Goal: Submit feedback/report problem

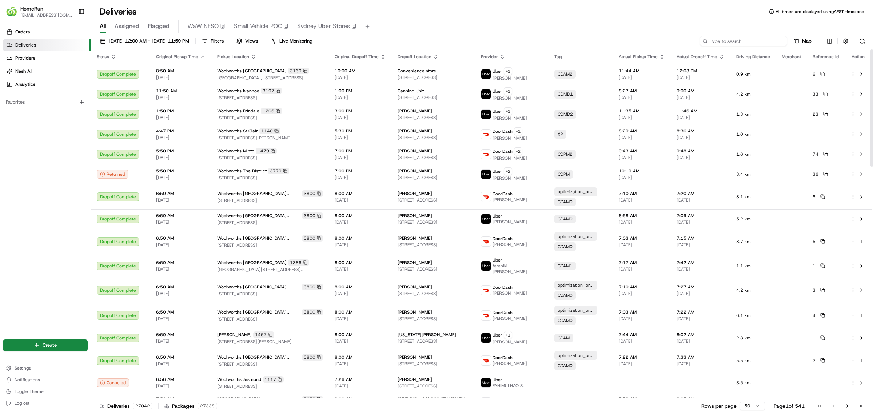
click at [769, 44] on input at bounding box center [743, 41] width 87 height 10
paste input "265284278"
type input "265284278"
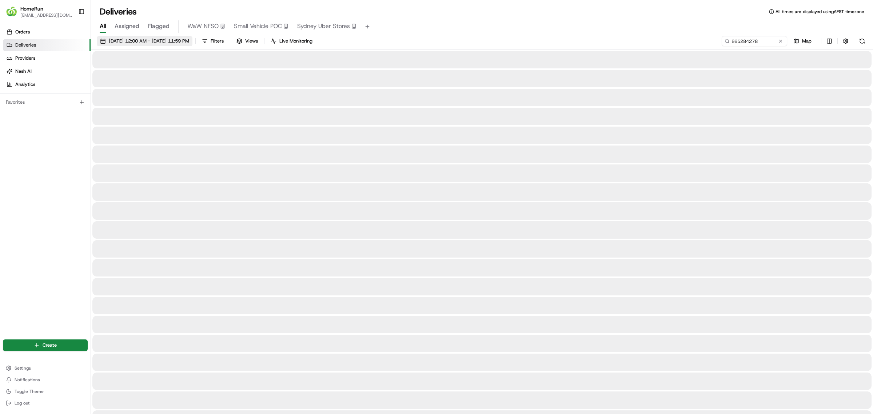
click at [189, 39] on span "19/08/2025 12:00 AM - 26/08/2025 11:59 PM" at bounding box center [149, 41] width 80 height 7
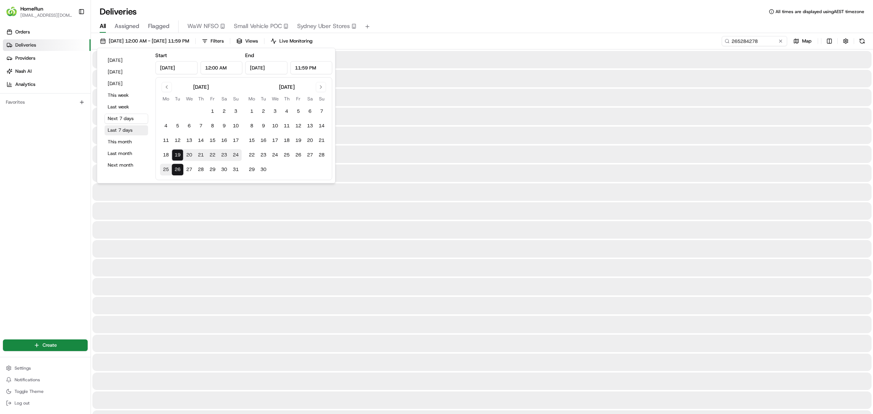
click at [135, 126] on button "Last 7 days" at bounding box center [126, 130] width 44 height 10
type input "Aug 12, 2025"
type input "Aug 19, 2025"
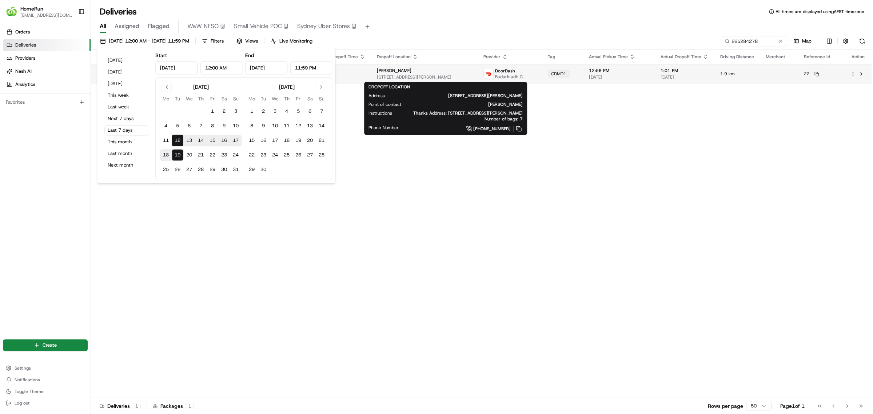
click at [454, 71] on div "paige tan" at bounding box center [424, 71] width 95 height 6
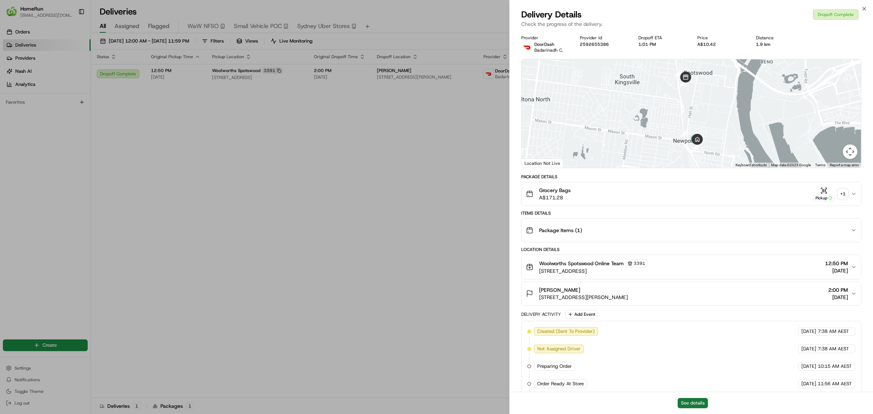
click at [688, 401] on button "See details" at bounding box center [693, 403] width 30 height 10
drag, startPoint x: 402, startPoint y: 179, endPoint x: 421, endPoint y: 166, distance: 23.0
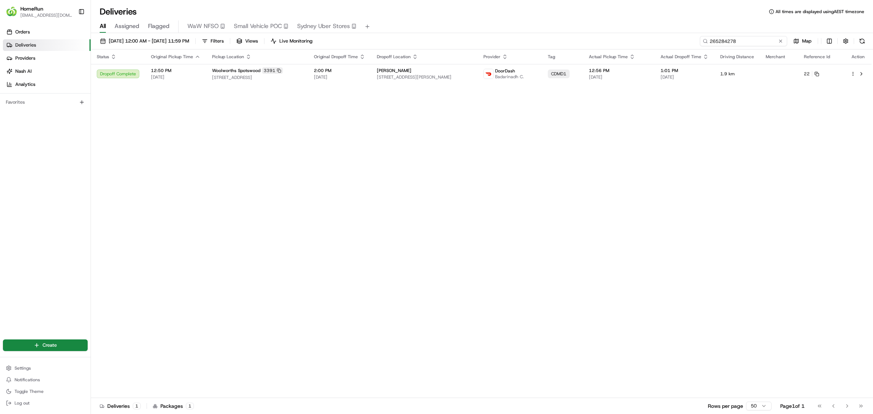
drag, startPoint x: 764, startPoint y: 41, endPoint x: 197, endPoint y: 1, distance: 568.6
click at [440, 28] on div "Deliveries All times are displayed using AEST timezone All Assigned Flagged WaW…" at bounding box center [482, 207] width 782 height 414
paste input "31212"
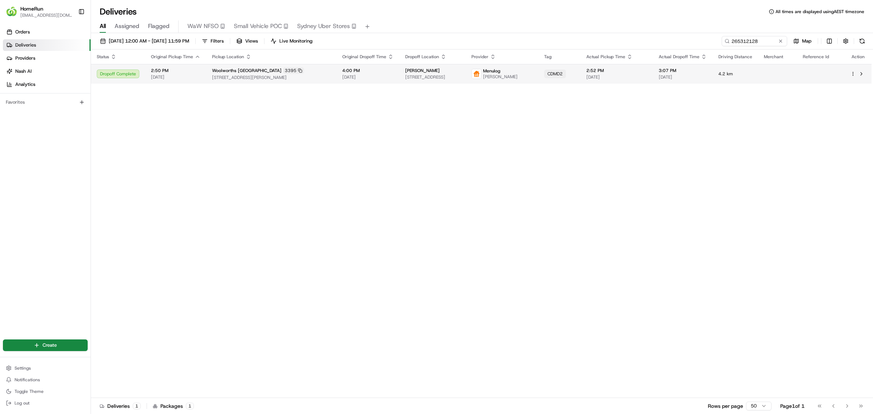
click at [279, 80] on span "55 Henry Street, Pakenham Market Place, Pakenham, VIC 3810, AU" at bounding box center [271, 78] width 119 height 6
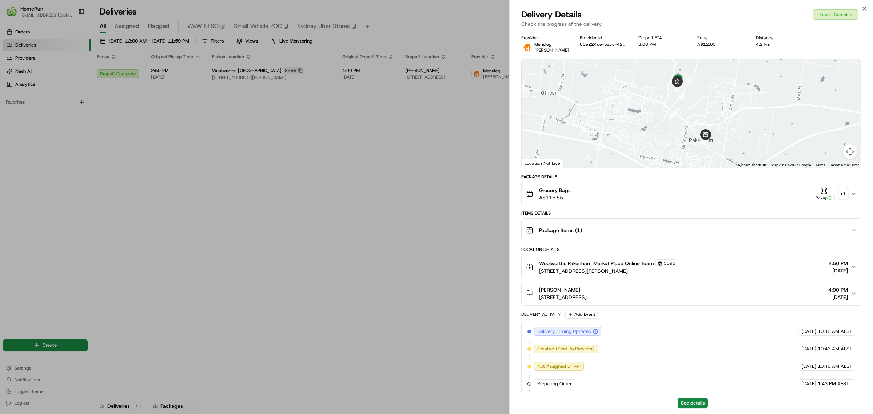
click at [843, 199] on div "+ 1" at bounding box center [843, 194] width 10 height 10
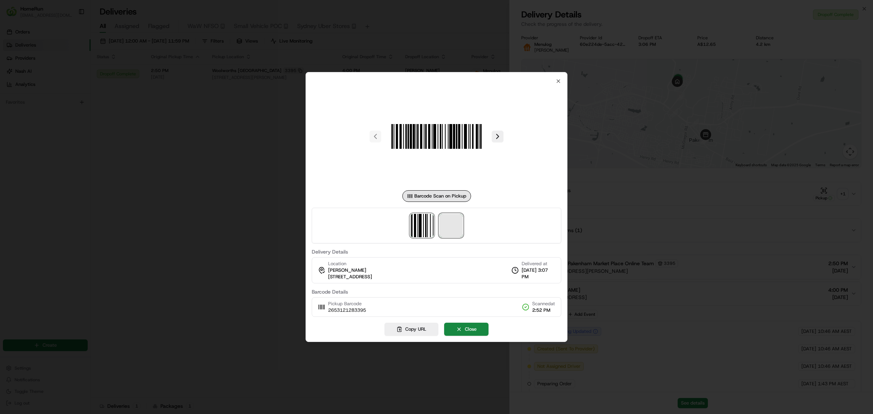
click at [450, 227] on span at bounding box center [450, 225] width 23 height 23
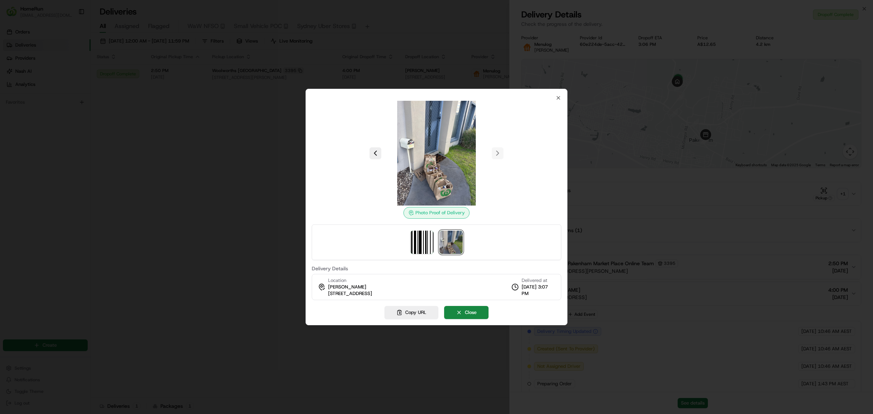
drag, startPoint x: 663, startPoint y: 392, endPoint x: 690, endPoint y: 400, distance: 28.5
click at [668, 393] on div at bounding box center [436, 207] width 873 height 414
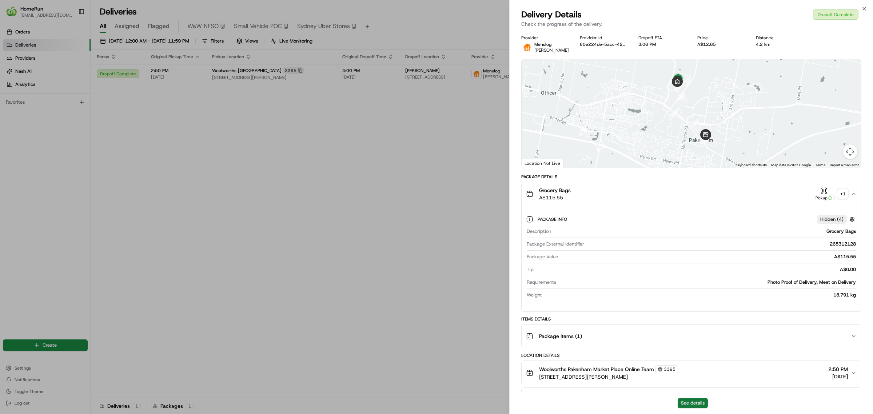
click at [691, 400] on button "See details" at bounding box center [693, 403] width 30 height 10
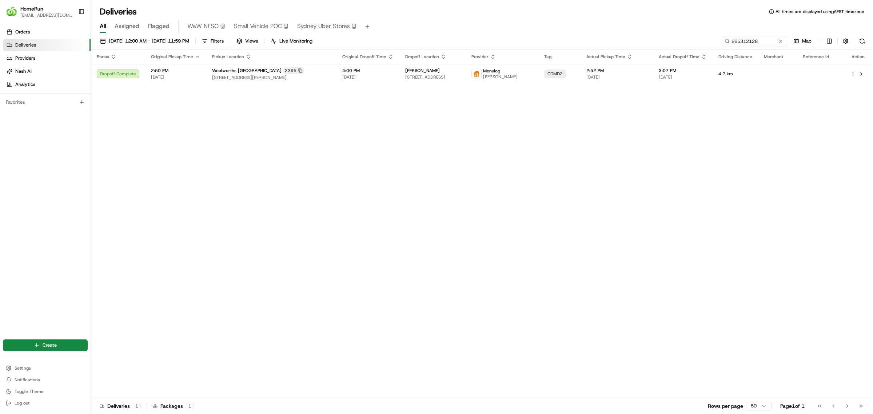
drag, startPoint x: 777, startPoint y: 40, endPoint x: 602, endPoint y: 40, distance: 175.0
click at [602, 40] on div "12/08/2025 12:00 AM - 19/08/2025 11:59 PM Filters Views Live Monitoring 2653121…" at bounding box center [482, 42] width 782 height 13
drag, startPoint x: 773, startPoint y: 42, endPoint x: 603, endPoint y: 33, distance: 170.5
click at [620, 41] on div "12/08/2025 12:00 AM - 19/08/2025 11:59 PM Filters Views Live Monitoring 2653121…" at bounding box center [482, 42] width 782 height 13
paste input "47800"
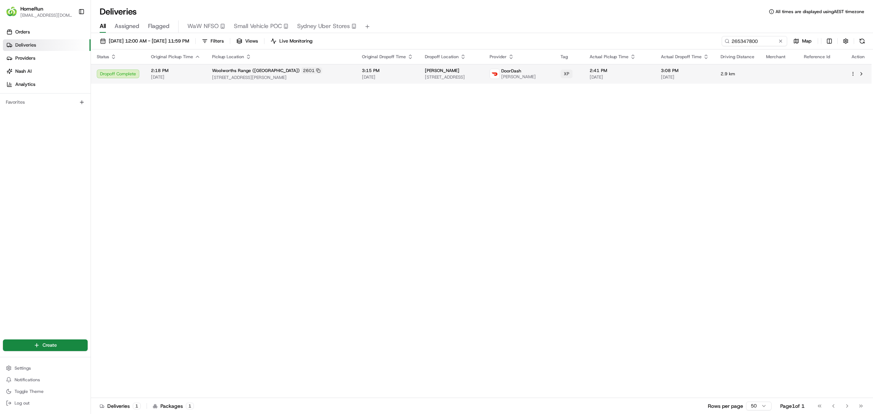
click at [244, 70] on span "Woolworths Range (Toowoomba)" at bounding box center [256, 71] width 88 height 6
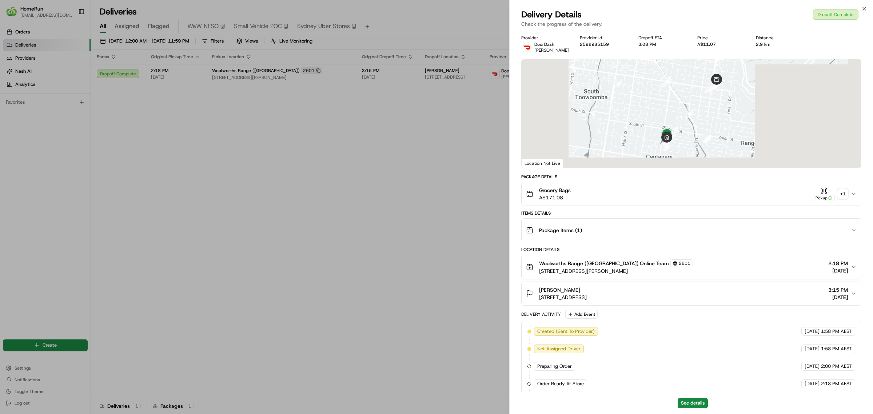
click at [843, 195] on div "+ 1" at bounding box center [843, 194] width 10 height 10
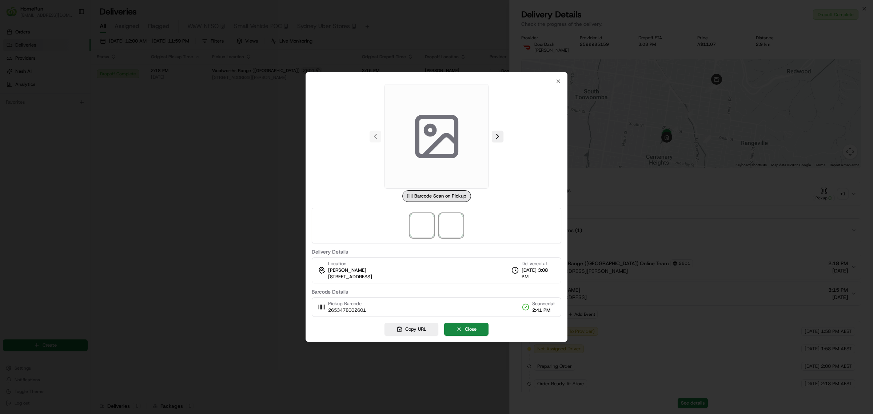
click at [449, 226] on span at bounding box center [450, 225] width 23 height 23
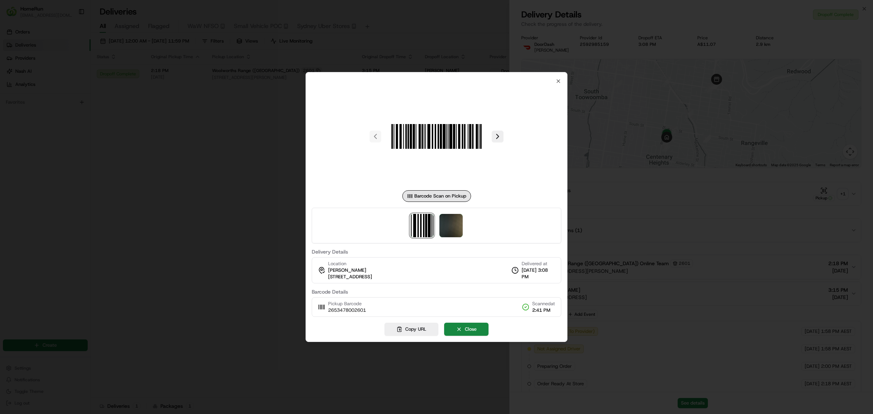
drag, startPoint x: 772, startPoint y: 257, endPoint x: 721, endPoint y: 330, distance: 89.2
click at [773, 259] on div at bounding box center [436, 207] width 873 height 414
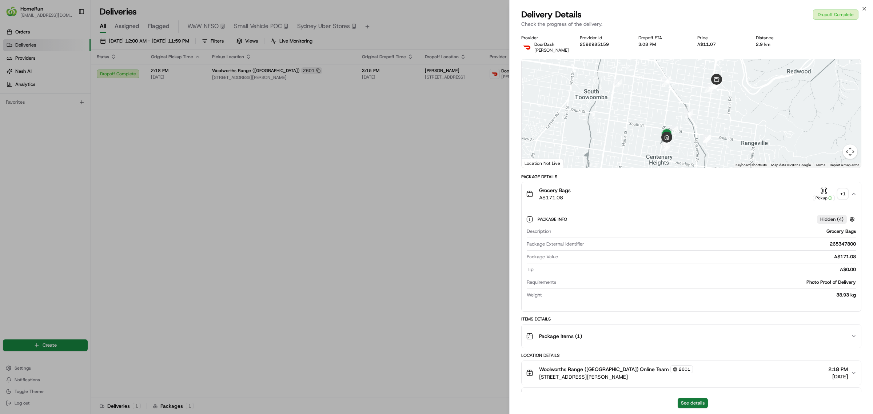
click at [681, 403] on button "See details" at bounding box center [693, 403] width 30 height 10
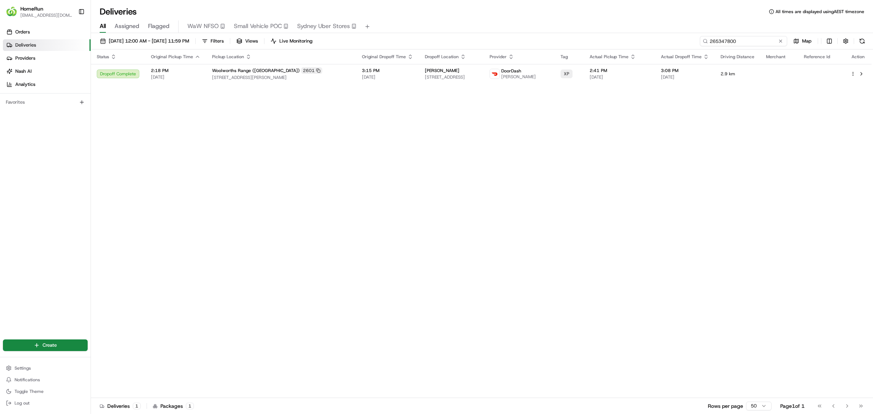
drag, startPoint x: 767, startPoint y: 40, endPoint x: 500, endPoint y: 9, distance: 268.8
click at [500, 9] on div "Deliveries All times are displayed using AEST timezone All Assigned Flagged WaW…" at bounding box center [482, 207] width 782 height 414
paste input "54043"
type input "265354043"
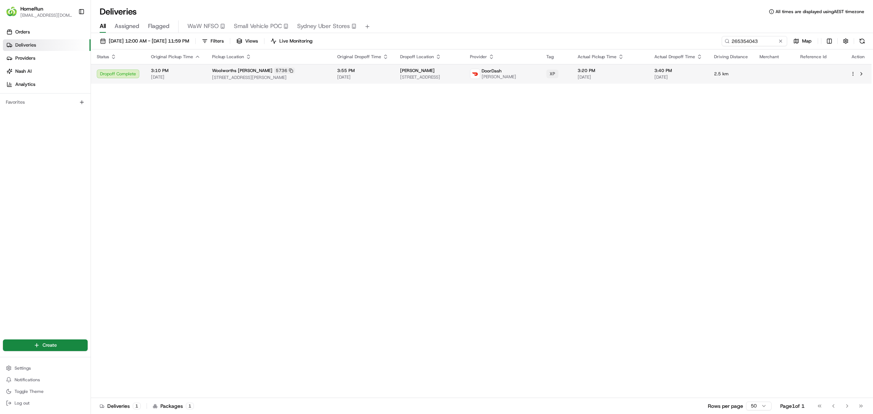
click at [316, 73] on div "Woolworths Marden 5736" at bounding box center [269, 70] width 114 height 7
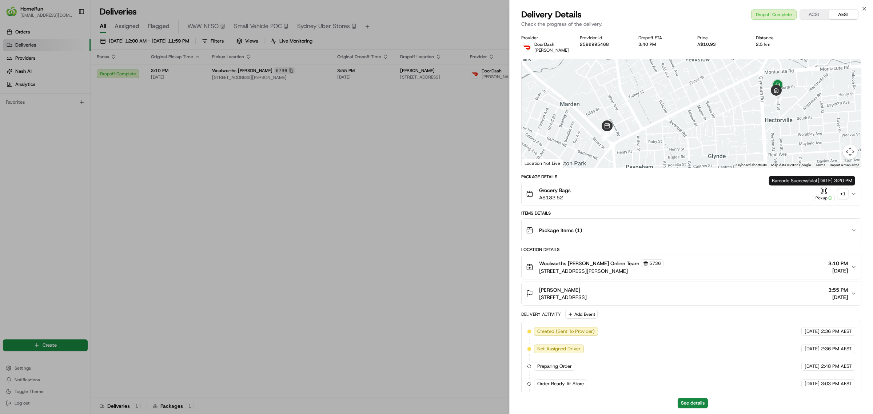
click at [840, 192] on div "+ 1" at bounding box center [843, 194] width 10 height 10
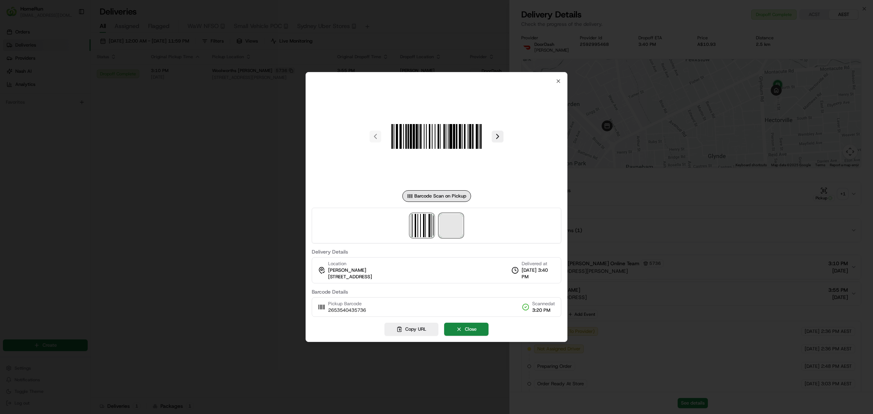
click at [458, 226] on span at bounding box center [450, 225] width 23 height 23
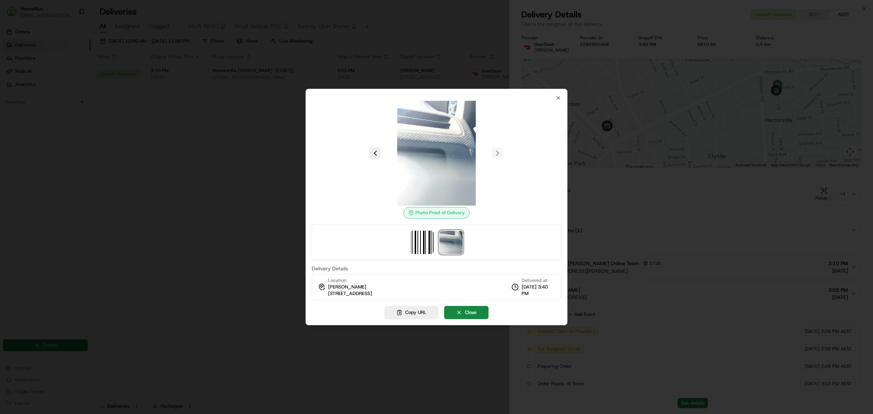
click at [267, 199] on div at bounding box center [436, 207] width 873 height 414
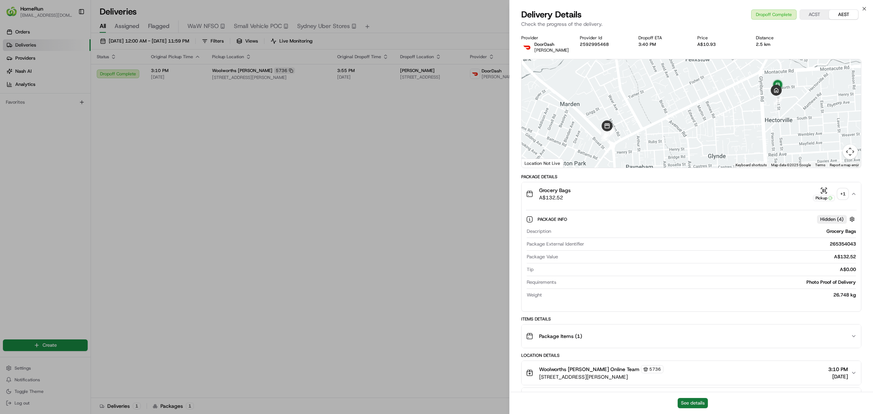
click at [686, 402] on button "See details" at bounding box center [693, 403] width 30 height 10
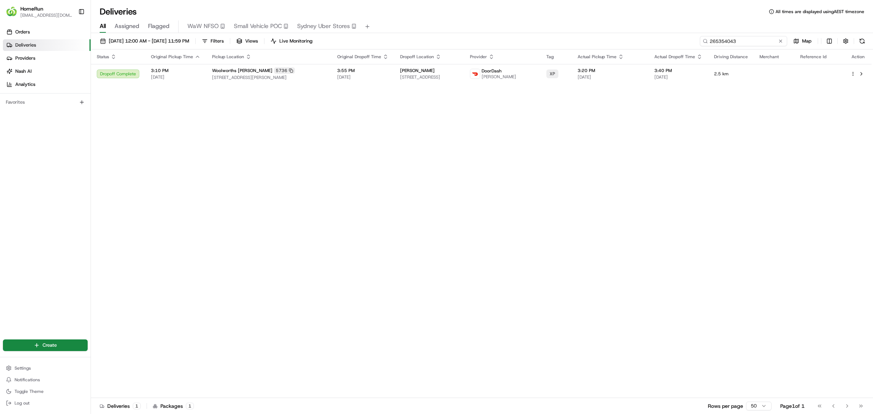
drag, startPoint x: 557, startPoint y: 33, endPoint x: 509, endPoint y: 29, distance: 48.9
click at [514, 29] on div "Deliveries All times are displayed using AEST timezone All Assigned Flagged WaW…" at bounding box center [482, 207] width 782 height 414
paste input "46735"
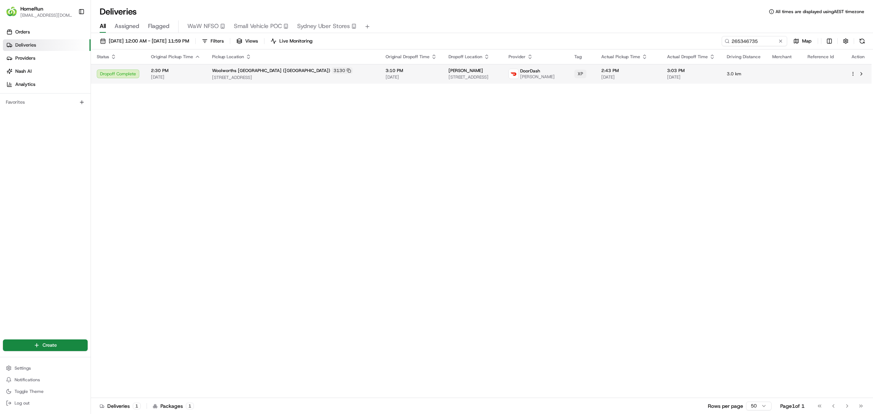
click at [180, 80] on td "2:30 PM 18/08/2025" at bounding box center [175, 74] width 61 height 20
click at [503, 79] on td "Natalia Pisimisi 3 Maffra Ct, Dandenong North, VIC 3175, AU" at bounding box center [473, 74] width 60 height 20
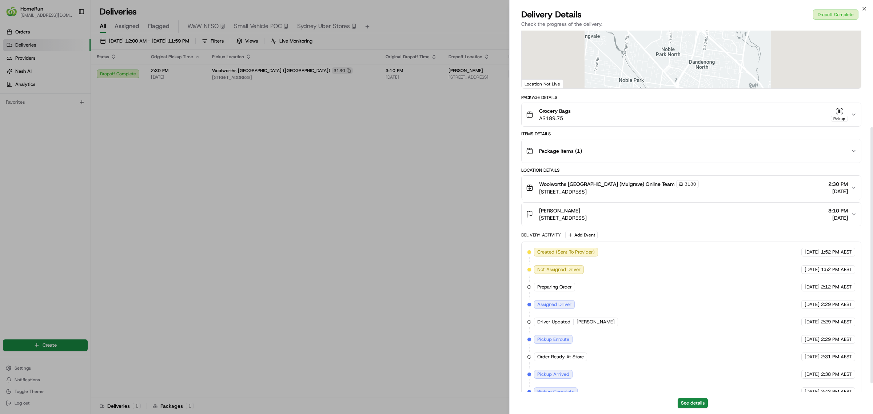
scroll to position [136, 0]
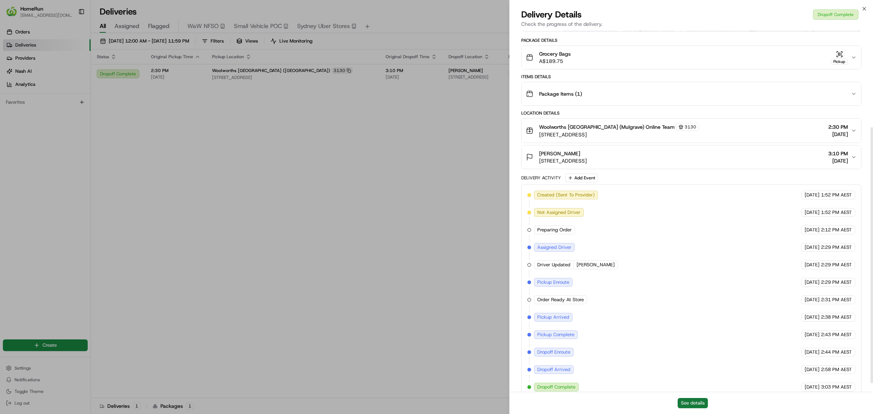
click at [686, 399] on div "See details" at bounding box center [691, 403] width 363 height 22
click at [684, 398] on button "See details" at bounding box center [693, 403] width 30 height 10
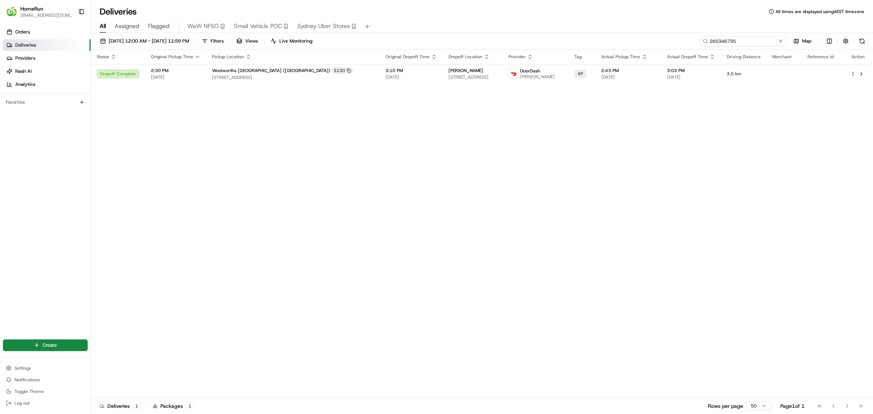
drag, startPoint x: 761, startPoint y: 42, endPoint x: 363, endPoint y: 4, distance: 400.2
click at [448, 22] on div "Deliveries All times are displayed using AEST timezone All Assigned Flagged WaW…" at bounding box center [482, 207] width 782 height 414
paste input "5331"
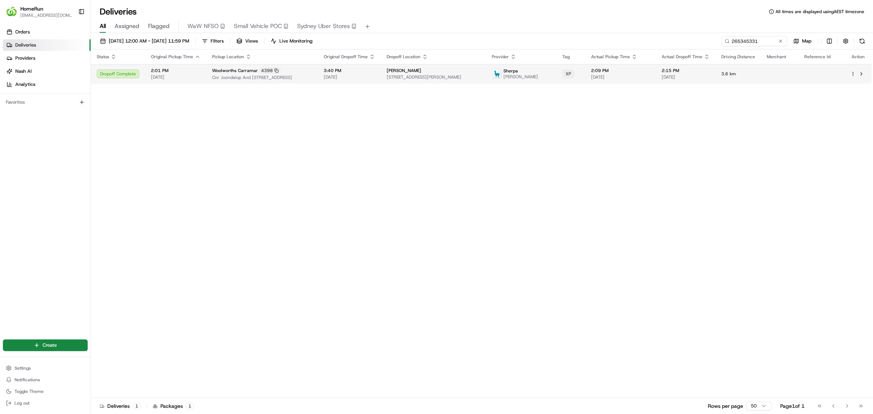
click at [312, 75] on span "Cnr Joondalup And Cheriton Drives, Carramar, WA 6031, AU" at bounding box center [262, 78] width 100 height 6
drag, startPoint x: 764, startPoint y: 40, endPoint x: 496, endPoint y: 32, distance: 268.3
click at [496, 32] on div "Deliveries All times are displayed using AEST timezone All Assigned Flagged WaW…" at bounding box center [482, 207] width 782 height 414
paste input "6582"
click at [312, 80] on span "Mirrabooka Square Shopping Centre, 43 Yirrigan Drive, Mirrabooka, WA 6061, AU" at bounding box center [265, 78] width 106 height 6
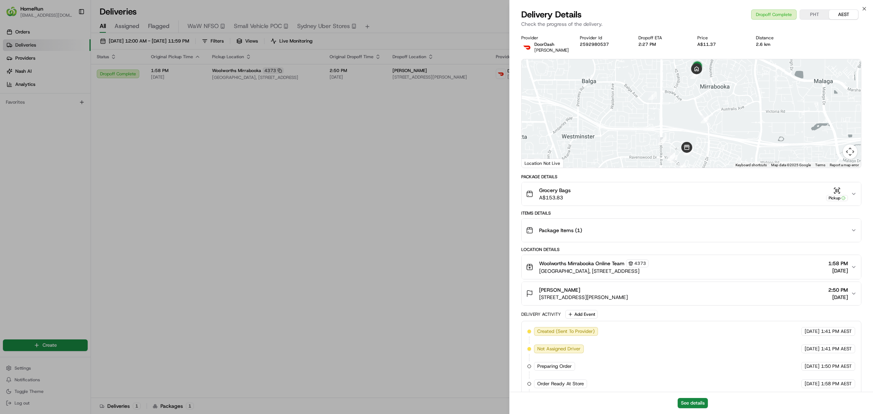
click at [730, 195] on div "Grocery Bags A$153.83 Pickup" at bounding box center [688, 194] width 325 height 15
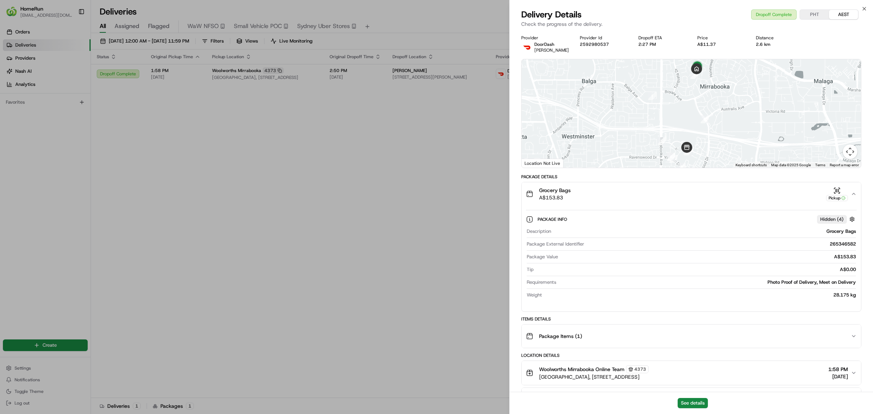
click at [834, 241] on div "265346582" at bounding box center [721, 244] width 269 height 7
copy div "265346582"
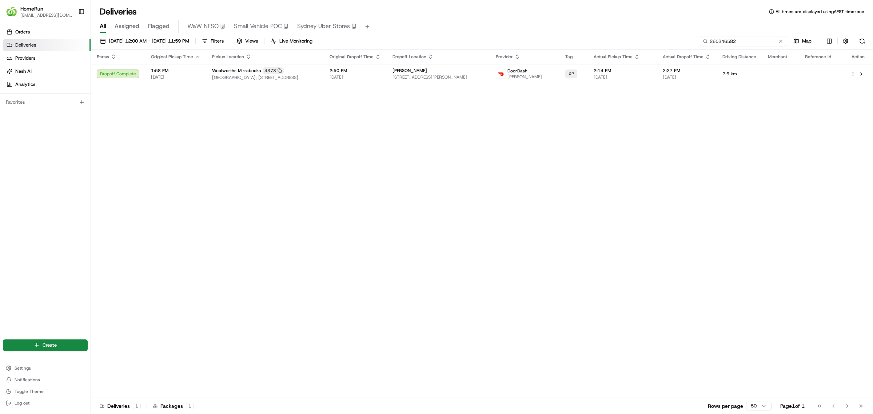
drag, startPoint x: 765, startPoint y: 43, endPoint x: 635, endPoint y: 37, distance: 130.0
click at [645, 37] on div "12/08/2025 12:00 AM - 19/08/2025 11:59 PM Filters Views Live Monitoring 2653465…" at bounding box center [482, 42] width 782 height 13
click at [324, 75] on td "Woolworths Mirrabooka 4373 Mirrabooka Square Shopping Centre, 43 Yirrigan Drive…" at bounding box center [265, 74] width 118 height 20
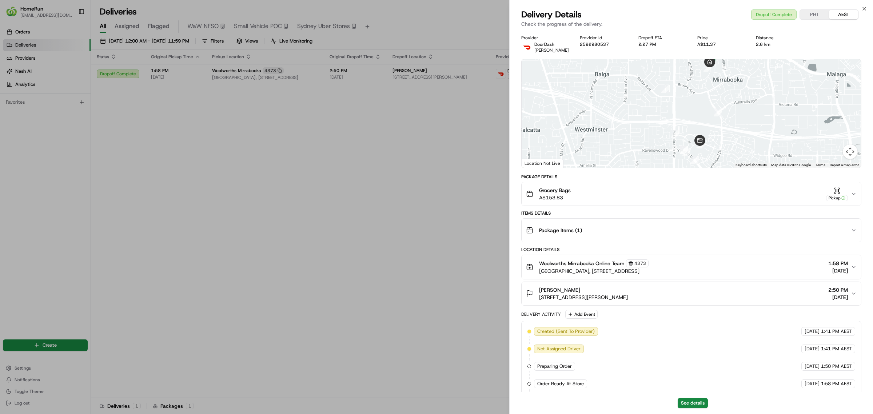
click at [751, 192] on div "Grocery Bags A$153.83 Pickup" at bounding box center [688, 194] width 325 height 15
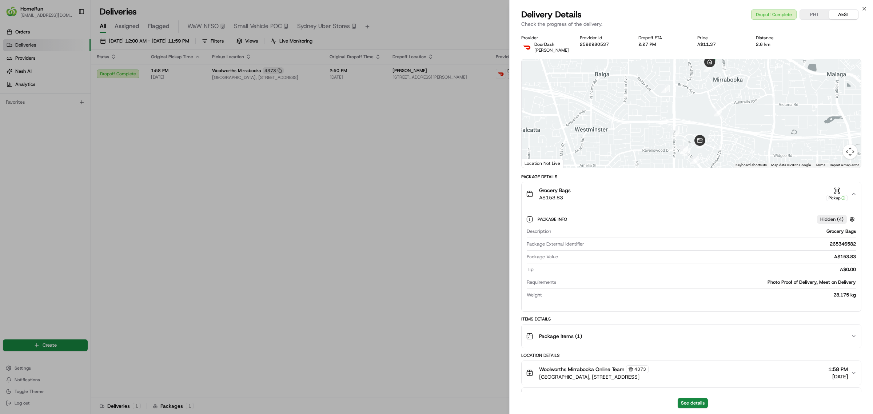
click at [839, 243] on div "265346582" at bounding box center [721, 244] width 269 height 7
copy div "265346582"
click at [686, 402] on button "See details" at bounding box center [693, 403] width 30 height 10
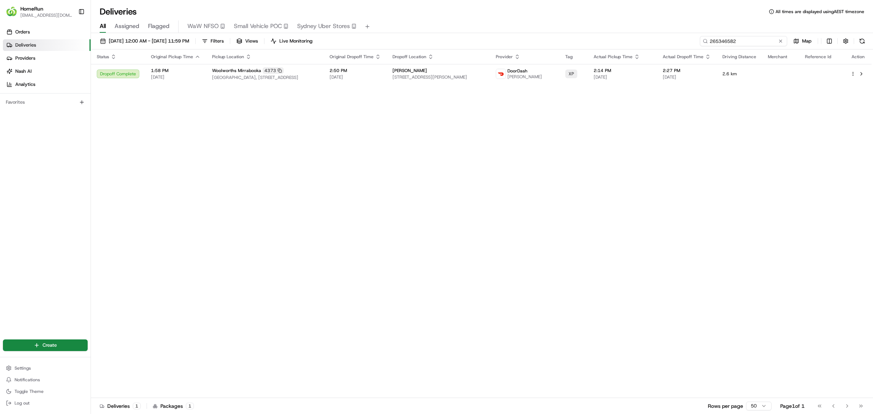
drag, startPoint x: 747, startPoint y: 39, endPoint x: 595, endPoint y: 26, distance: 152.3
click at [601, 27] on div "Deliveries All times are displayed using AEST timezone All Assigned Flagged WaW…" at bounding box center [482, 207] width 782 height 414
paste input "33978"
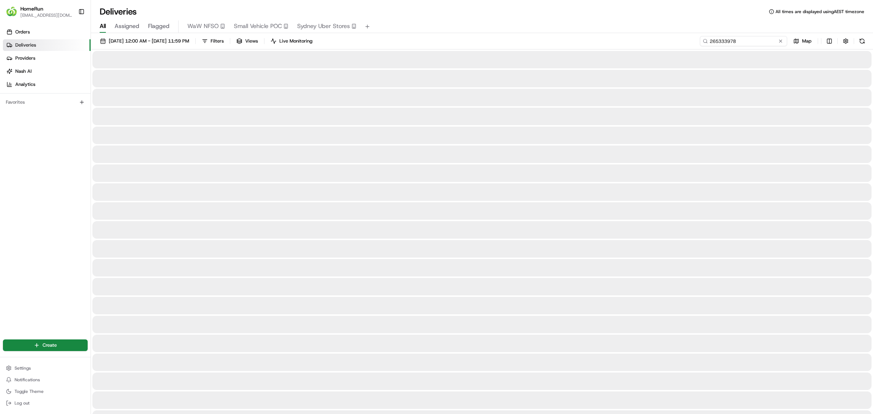
type input "265333978"
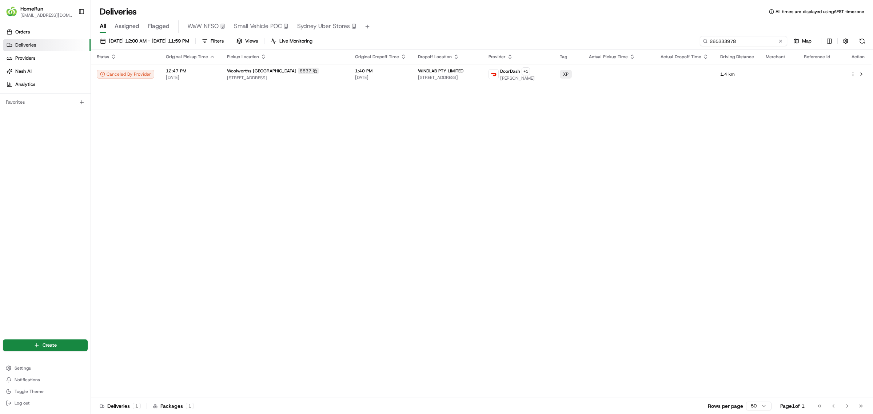
drag, startPoint x: 753, startPoint y: 39, endPoint x: 577, endPoint y: 35, distance: 176.9
click at [581, 35] on div "12/08/2025 12:00 AM - 19/08/2025 11:59 PM Filters Views Live Monitoring 2653339…" at bounding box center [482, 224] width 782 height 382
drag, startPoint x: 745, startPoint y: 44, endPoint x: 647, endPoint y: 51, distance: 98.8
click at [647, 51] on div "12/08/2025 12:00 AM - 19/08/2025 11:59 PM Filters Views Live Monitoring 2653339…" at bounding box center [482, 224] width 782 height 382
click at [202, 76] on span "[DATE]" at bounding box center [190, 78] width 49 height 6
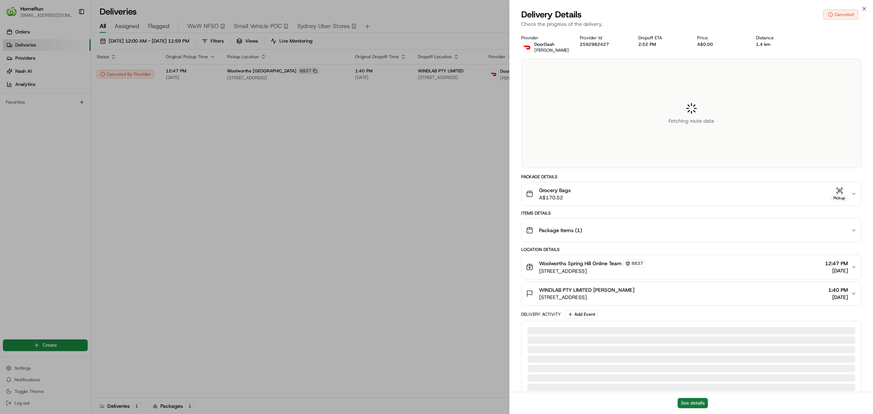
click at [686, 405] on button "See details" at bounding box center [693, 403] width 30 height 10
click at [697, 405] on button "See details" at bounding box center [693, 403] width 30 height 10
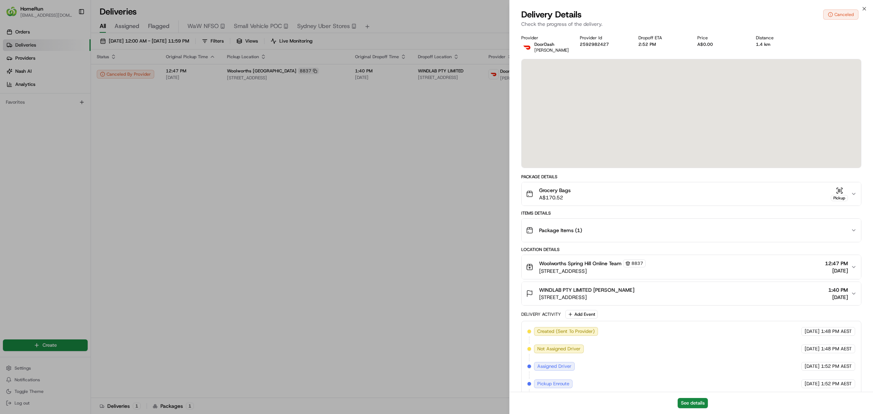
click at [693, 396] on div "See details" at bounding box center [691, 403] width 363 height 22
click at [695, 401] on button "See details" at bounding box center [693, 403] width 30 height 10
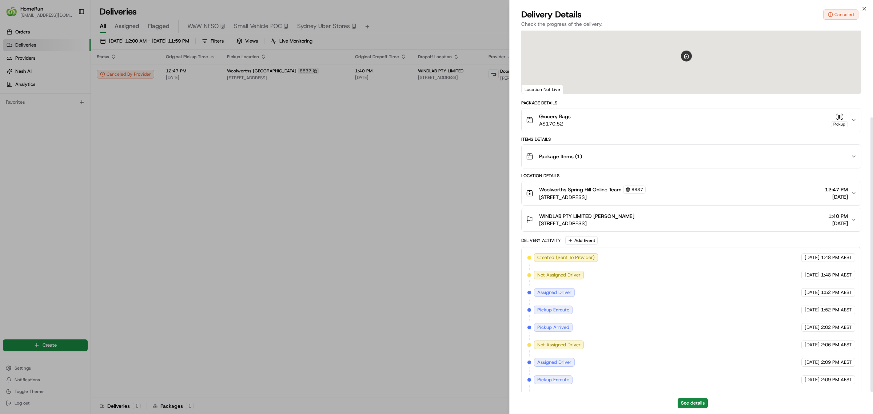
scroll to position [114, 0]
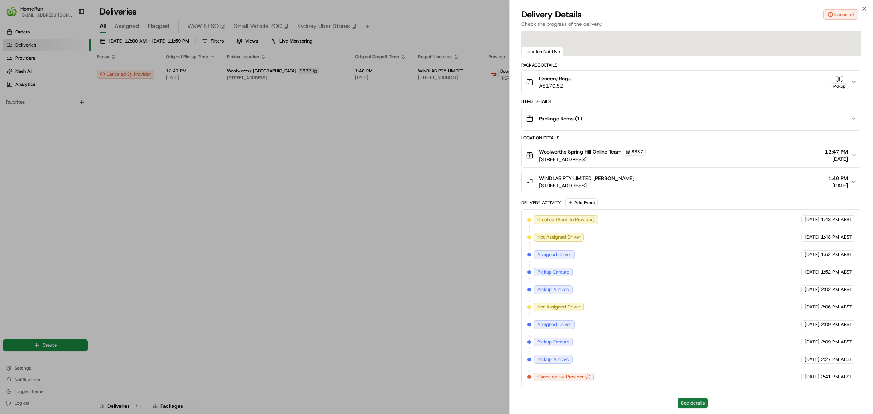
drag, startPoint x: 683, startPoint y: 403, endPoint x: 680, endPoint y: 400, distance: 4.1
click at [680, 400] on button "See details" at bounding box center [693, 403] width 30 height 10
click at [691, 405] on button "See details" at bounding box center [693, 403] width 30 height 10
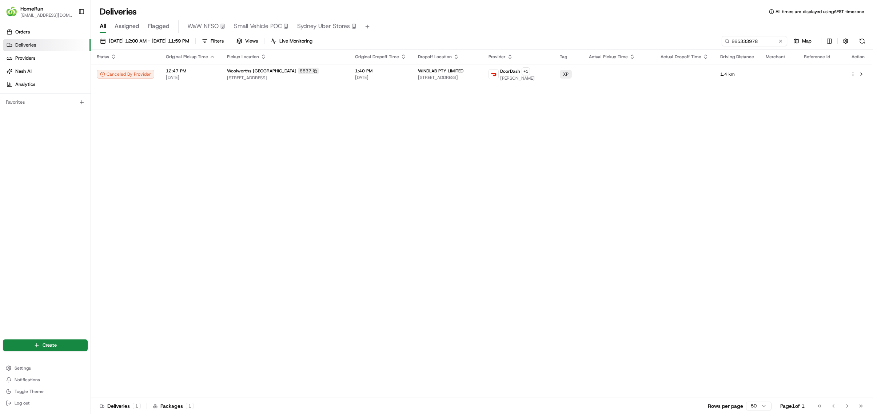
drag, startPoint x: 460, startPoint y: 202, endPoint x: 494, endPoint y: 160, distance: 54.0
click at [743, 42] on input "265333978" at bounding box center [743, 41] width 87 height 10
click at [741, 42] on input "265333978" at bounding box center [743, 41] width 87 height 10
click at [477, 77] on span "324 Queen Street, Level 19, Brisbane City, QLD 4000, AU" at bounding box center [447, 78] width 59 height 6
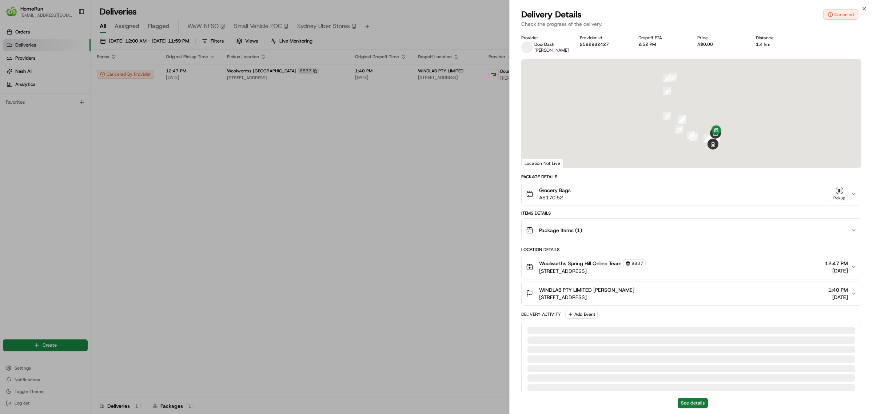
click at [689, 402] on button "See details" at bounding box center [693, 403] width 30 height 10
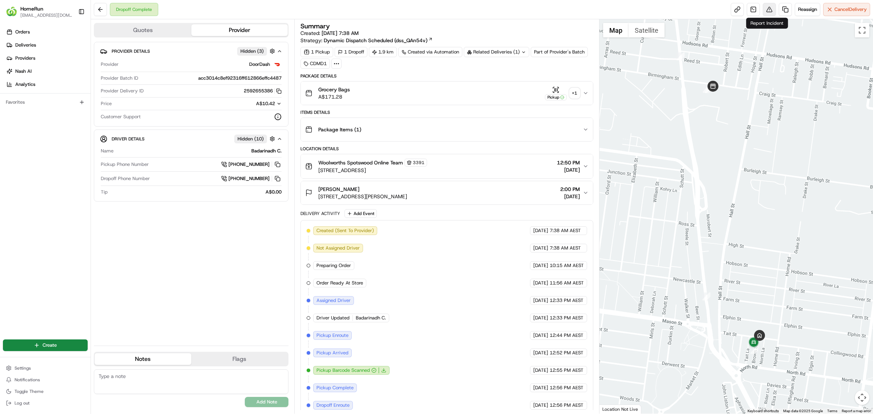
click at [771, 9] on button at bounding box center [769, 9] width 13 height 13
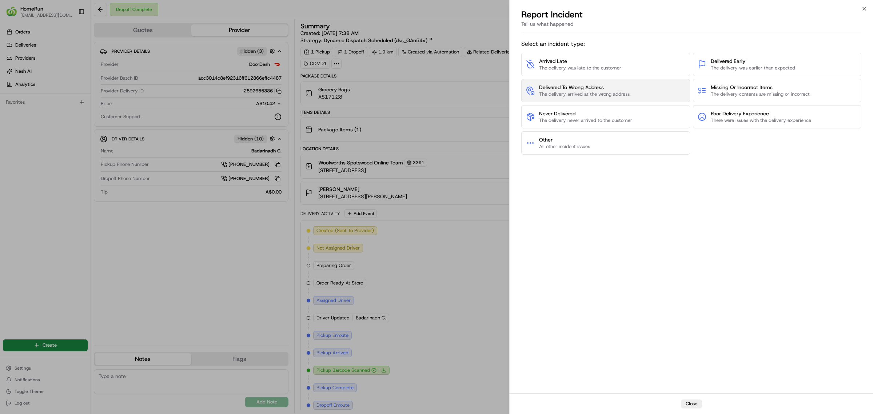
click at [581, 94] on span "The delivery arrived at the wrong address" at bounding box center [584, 94] width 91 height 7
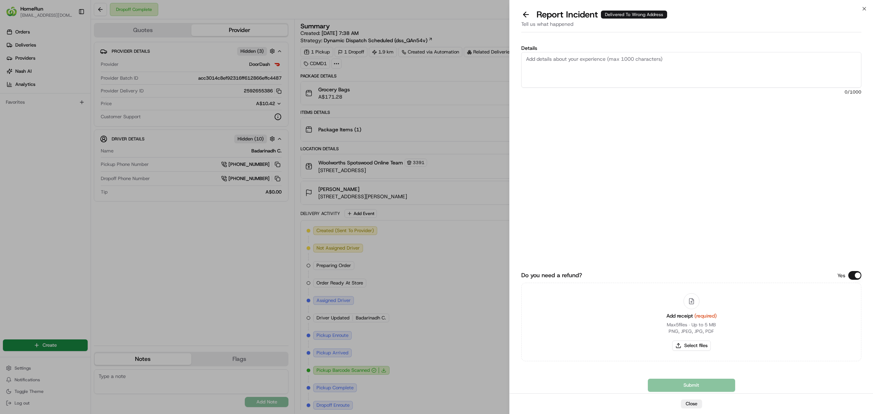
click at [692, 339] on div "Add receipt (required) Max 5 files ∙ Up to 5 MB PNG, JPEG, JPG, PDF Select files" at bounding box center [692, 322] width 62 height 66
click at [685, 344] on button "Select files" at bounding box center [691, 346] width 39 height 10
type input "C:\fakepath\265284278.pdf"
click at [643, 79] on textarea "Details" at bounding box center [691, 70] width 340 height 36
paste textarea "Dx GPS and POD confirms delivered to 7 Brown St around the corner."
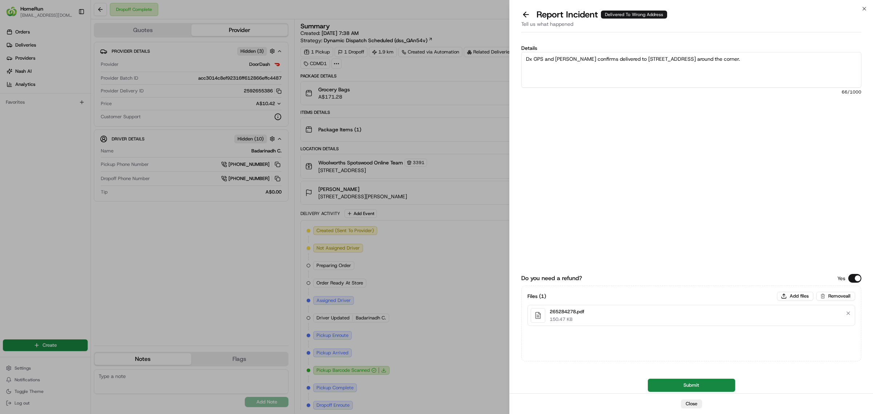
drag, startPoint x: 528, startPoint y: 59, endPoint x: 510, endPoint y: 57, distance: 17.9
click at [510, 57] on div "Details Dx GPS and POD confirms delivered to 7 Brown St around the corner. 66 /…" at bounding box center [691, 214] width 363 height 358
click at [733, 63] on textarea "Driver's GPS and POD confirms delivered to 7 Brown St around the corner." at bounding box center [691, 70] width 340 height 36
type textarea "Driver's GPS and POD confirms delivered to 7 Brown St around the corner. Incorr…"
drag, startPoint x: 699, startPoint y: 381, endPoint x: 672, endPoint y: 362, distance: 32.6
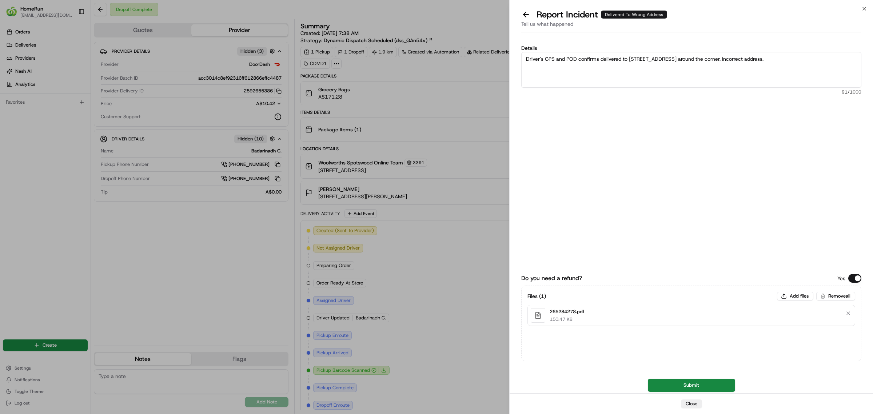
click at [699, 381] on button "Submit" at bounding box center [691, 385] width 87 height 13
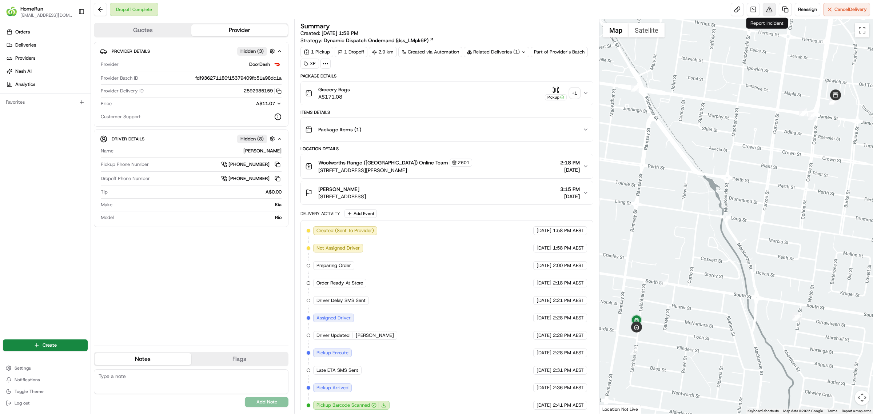
click at [764, 9] on button at bounding box center [769, 9] width 13 height 13
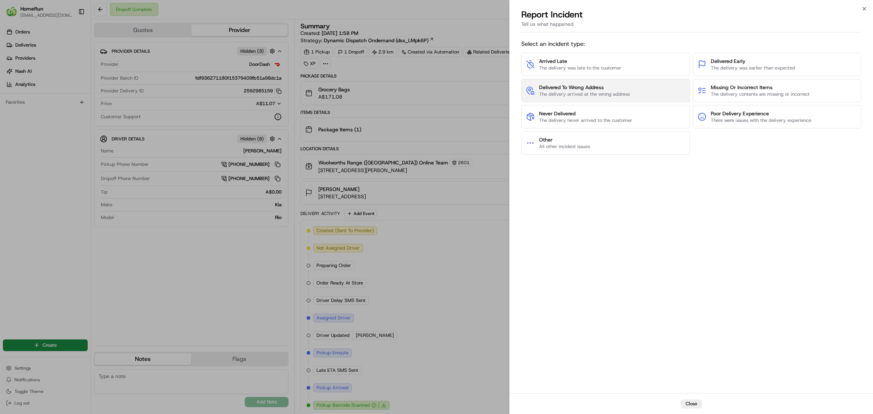
click at [603, 89] on span "Delivered To Wrong Address" at bounding box center [584, 87] width 91 height 7
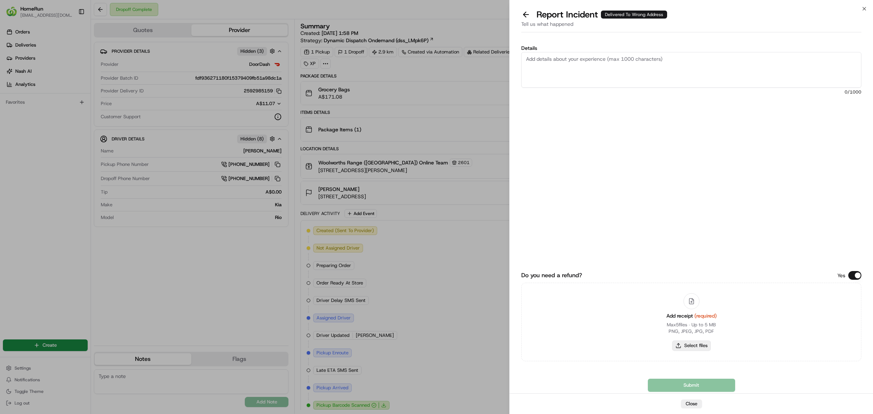
click at [703, 344] on button "Select files" at bounding box center [691, 346] width 39 height 10
type input "C:\fakepath\265347800.pdf"
drag, startPoint x: 615, startPoint y: 63, endPoint x: 652, endPoint y: 221, distance: 162.6
click at [615, 64] on textarea "Details" at bounding box center [691, 70] width 340 height 36
paste textarea "Customer did not receive order. POD doesn't show evidence of order being delive…"
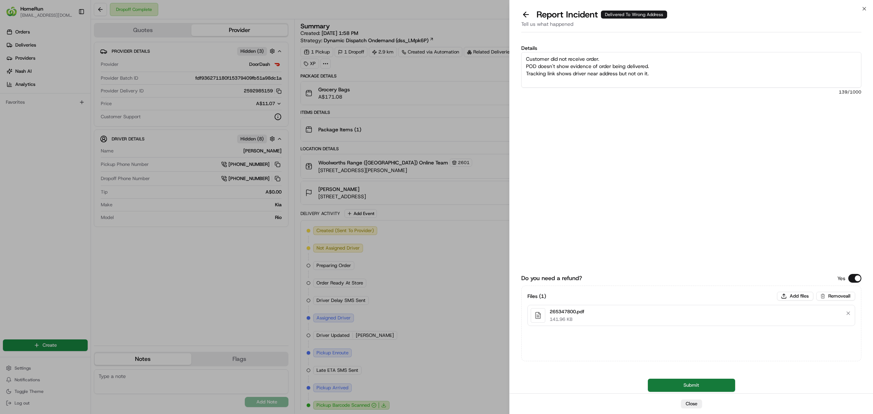
type textarea "Customer did not receive order. POD doesn't show evidence of order being delive…"
click at [677, 381] on button "Submit" at bounding box center [691, 385] width 87 height 13
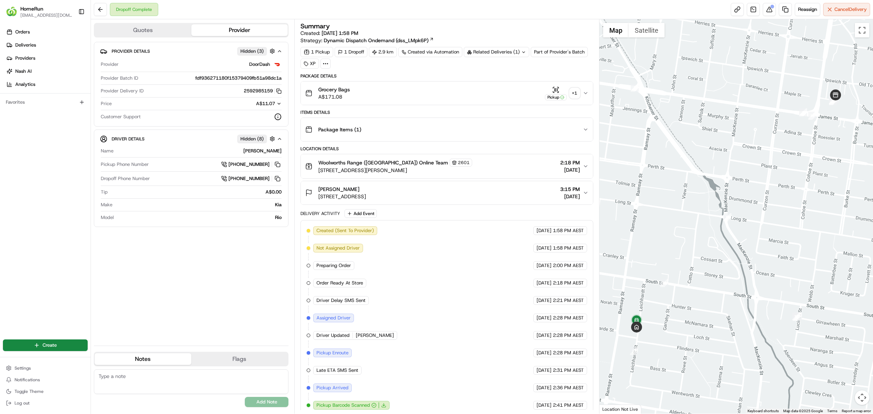
click at [379, 138] on button "Package Items ( 1 )" at bounding box center [447, 129] width 292 height 23
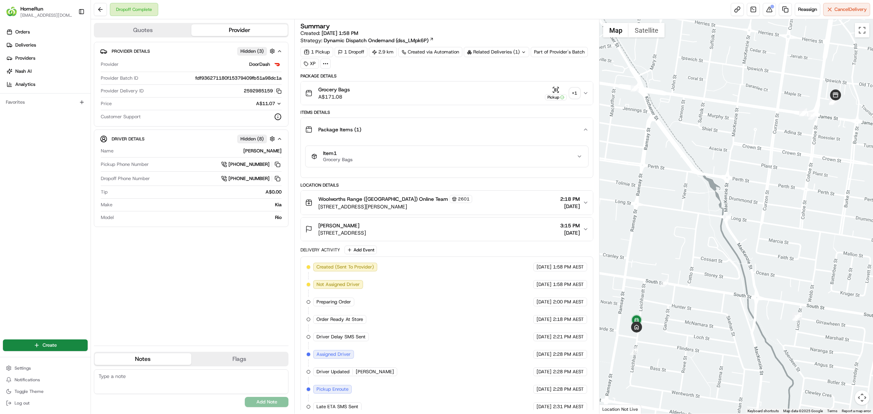
click at [477, 196] on div "Woolworths Range (Toowoomba) Online Team 2601 11a James Street, Toowoomba, QLD …" at bounding box center [444, 202] width 278 height 15
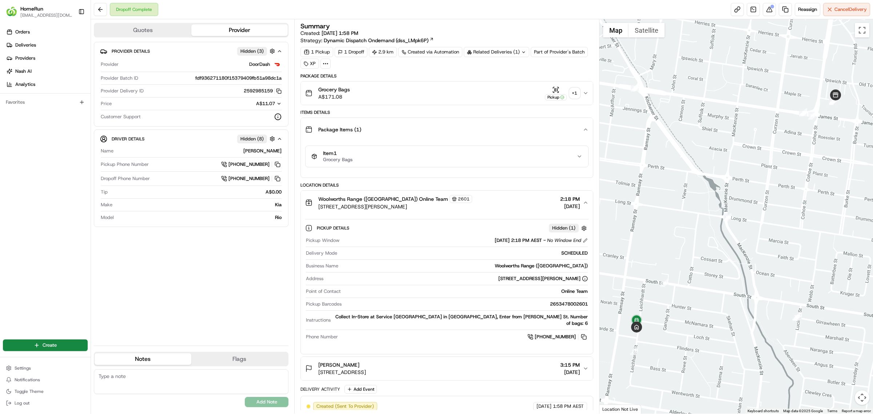
click at [430, 84] on button "Grocery Bags A$171.08 Pickup + 1" at bounding box center [447, 92] width 292 height 23
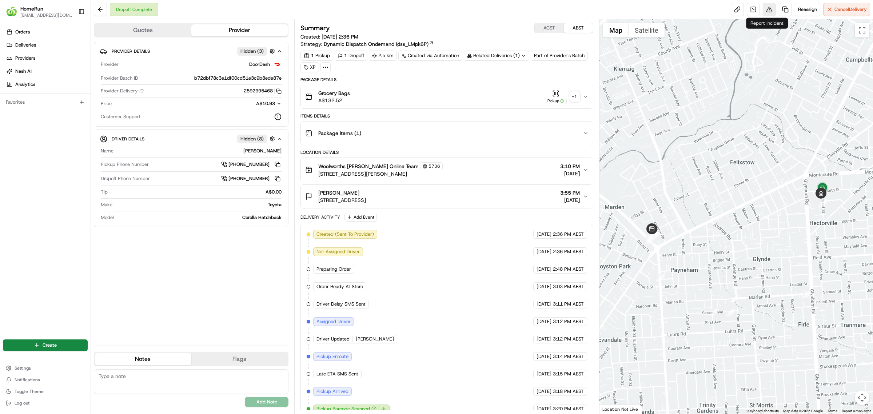
click at [766, 7] on button at bounding box center [769, 9] width 13 height 13
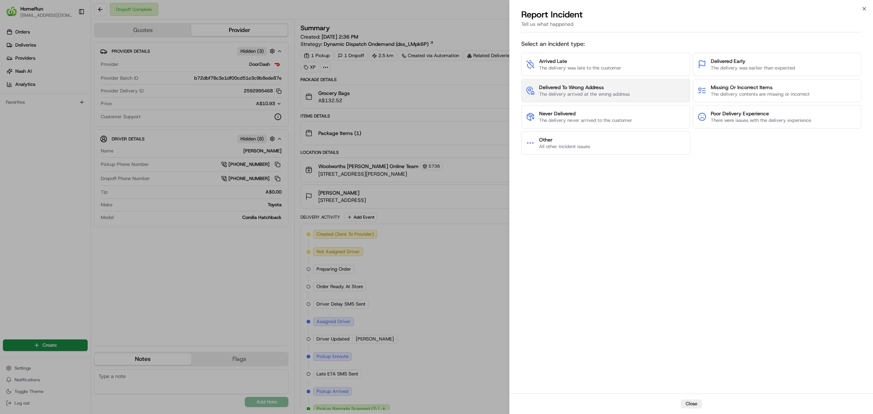
click at [635, 91] on button "Delivered To Wrong Address The delivery arrived at the wrong address" at bounding box center [605, 90] width 169 height 23
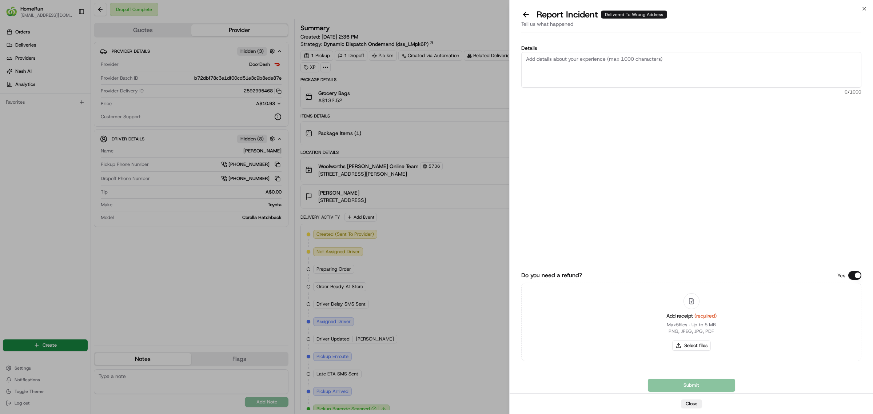
click at [676, 64] on textarea "Details" at bounding box center [691, 70] width 340 height 36
paste textarea "Delivered to incorrect address No POD provided"
type textarea "Delivered to incorrect address No POD provided"
click at [691, 341] on button "Select files" at bounding box center [691, 346] width 39 height 10
type input "C:\fakepath\265354043.pdf"
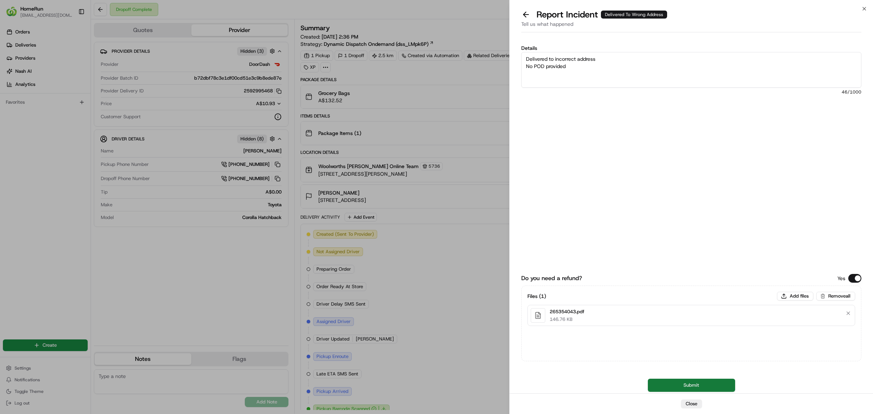
click at [659, 383] on button "Submit" at bounding box center [691, 385] width 87 height 13
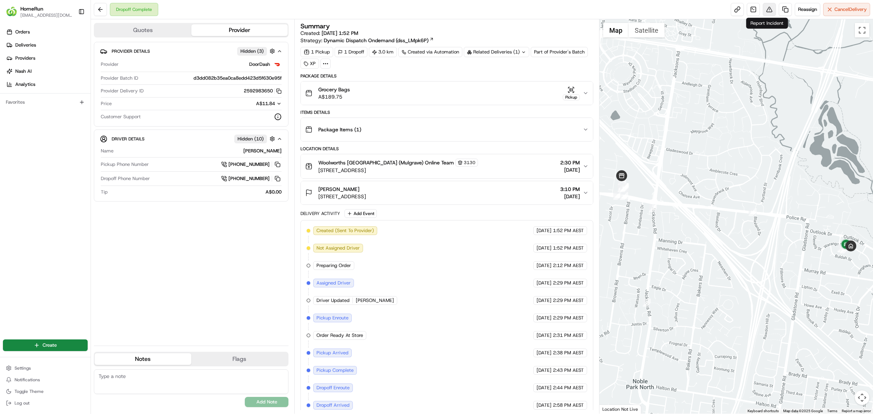
click at [768, 5] on button at bounding box center [769, 9] width 13 height 13
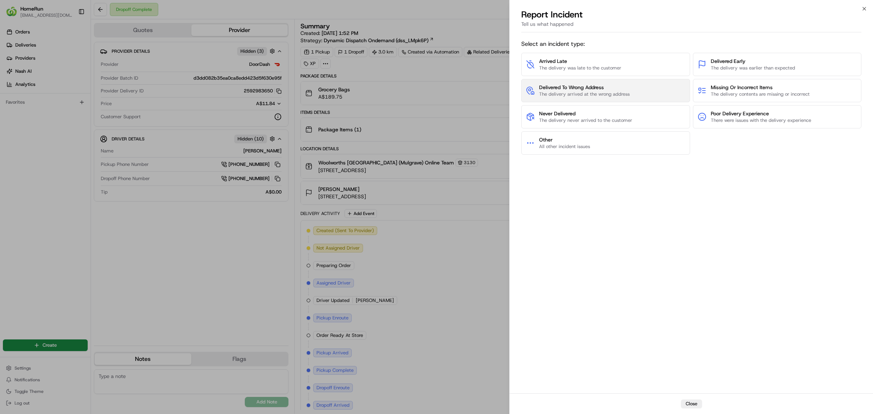
click at [587, 95] on span "The delivery arrived at the wrong address" at bounding box center [584, 94] width 91 height 7
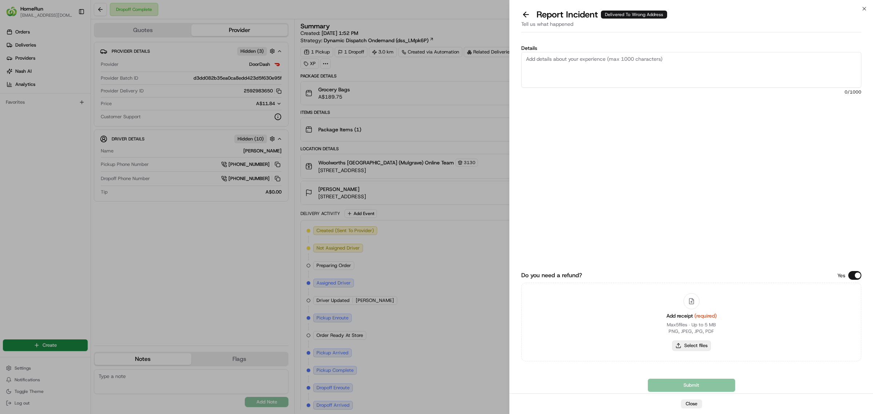
click at [686, 348] on button "Select files" at bounding box center [691, 346] width 39 height 10
type input "C:\fakepath\265346735.pdf"
click at [564, 68] on textarea "Details" at bounding box center [691, 70] width 340 height 36
paste textarea "Delivered to incorrect address, no POD and off on NASH map"
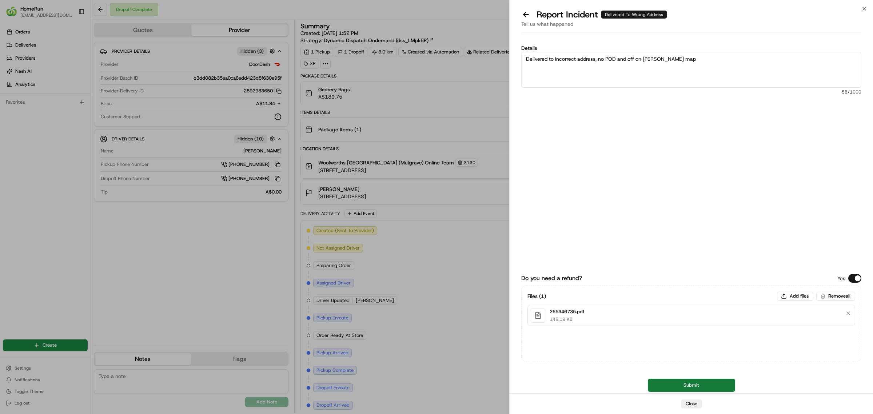
type textarea "Delivered to incorrect address, no POD and off on NASH map"
click at [692, 383] on button "Submit" at bounding box center [691, 385] width 87 height 13
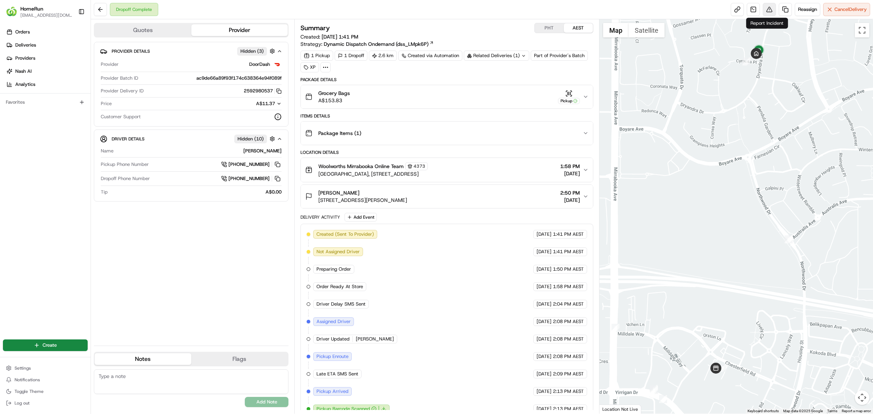
click at [767, 13] on button at bounding box center [769, 9] width 13 height 13
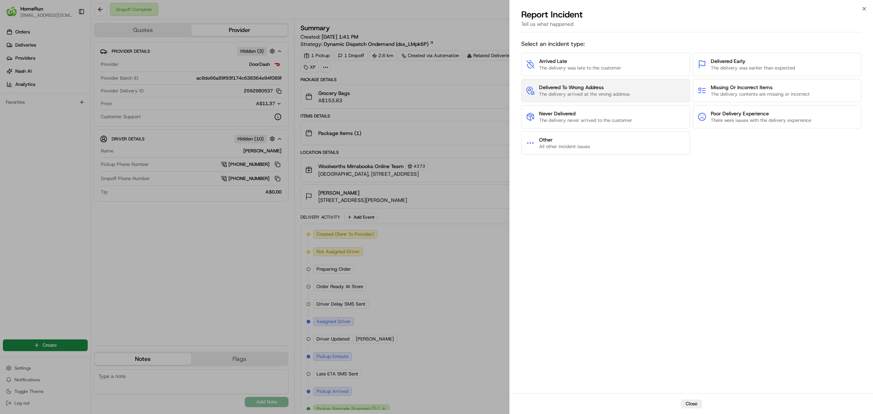
click at [626, 88] on span "Delivered To Wrong Address" at bounding box center [584, 87] width 91 height 7
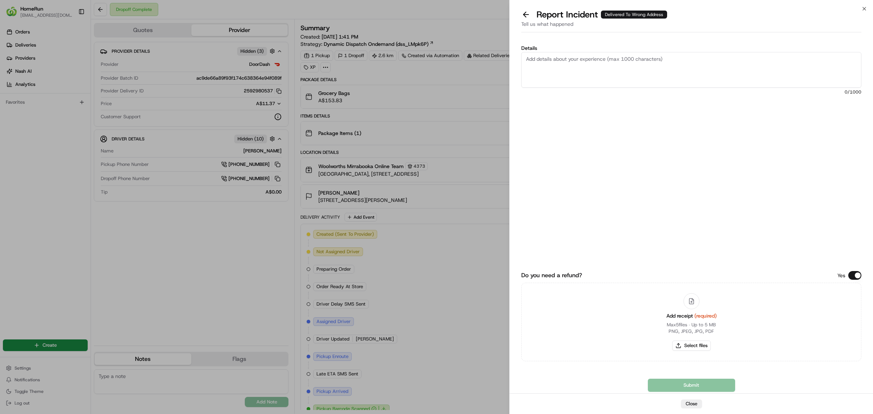
click at [603, 69] on textarea "Details" at bounding box center [691, 70] width 340 height 36
type textarea "O"
click at [699, 347] on button "Select files" at bounding box center [691, 346] width 39 height 10
type input "C:\fakepath\265346582.pdf"
drag, startPoint x: 683, startPoint y: 161, endPoint x: 677, endPoint y: 143, distance: 19.2
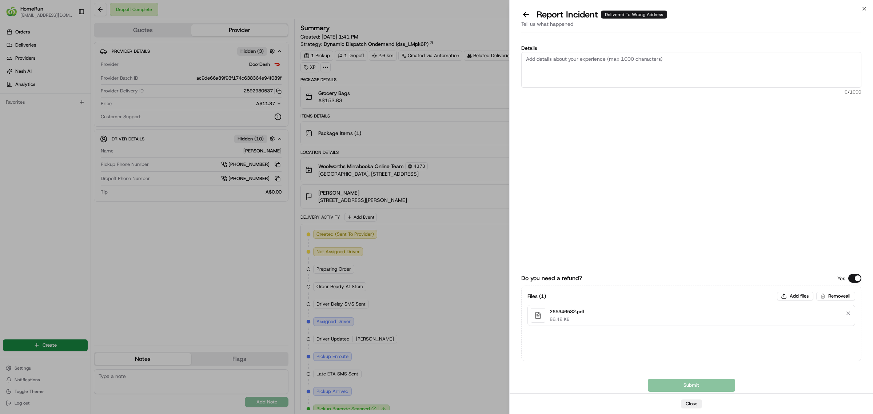
click at [680, 148] on div "Details 0 /1000" at bounding box center [691, 114] width 340 height 139
click at [625, 75] on textarea "Details" at bounding box center [691, 70] width 340 height 36
paste textarea "Delivered to incorrect address No POD provided"
type textarea "Delivered to incorrect address No POD provided"
click at [676, 385] on button "Submit" at bounding box center [691, 385] width 87 height 13
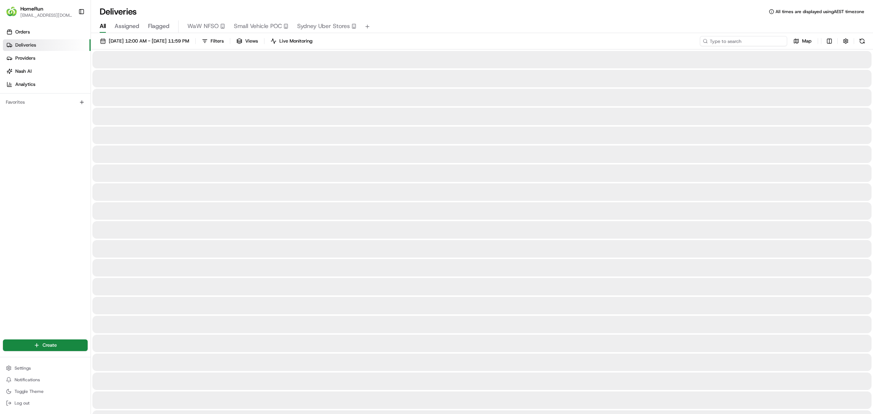
click at [753, 44] on input at bounding box center [743, 41] width 87 height 10
paste input "265333978"
type input "265333978"
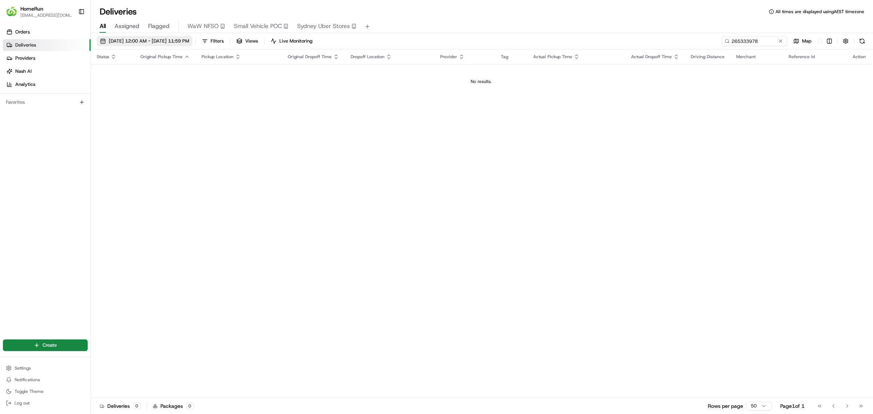
click at [175, 42] on span "19/08/2025 12:00 AM - 26/08/2025 11:59 PM" at bounding box center [149, 41] width 80 height 7
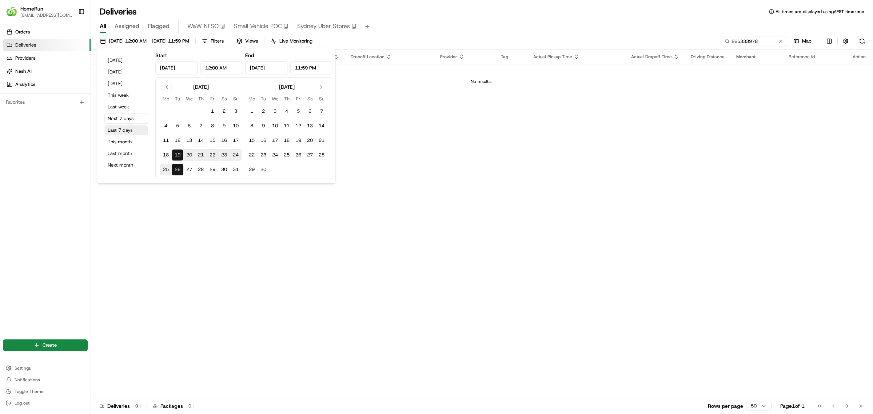
click at [129, 128] on button "Last 7 days" at bounding box center [126, 130] width 44 height 10
type input "Aug 12, 2025"
type input "Aug 19, 2025"
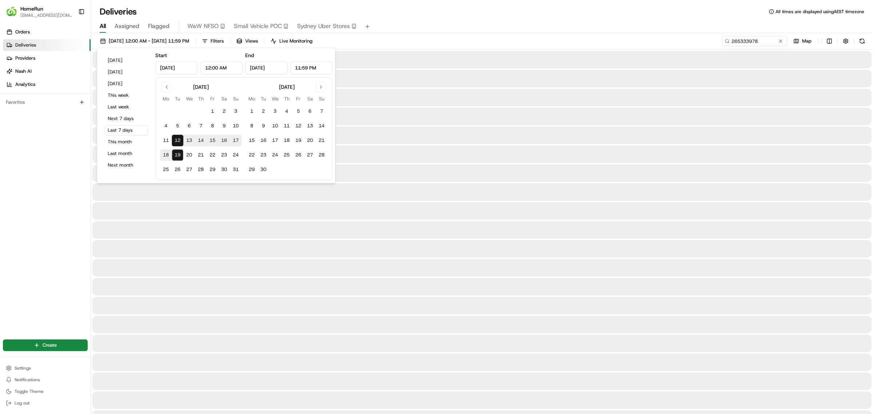
click at [423, 26] on div "All Assigned Flagged WaW NFSO Small Vehicle POC Sydney Uber Stores" at bounding box center [482, 26] width 782 height 13
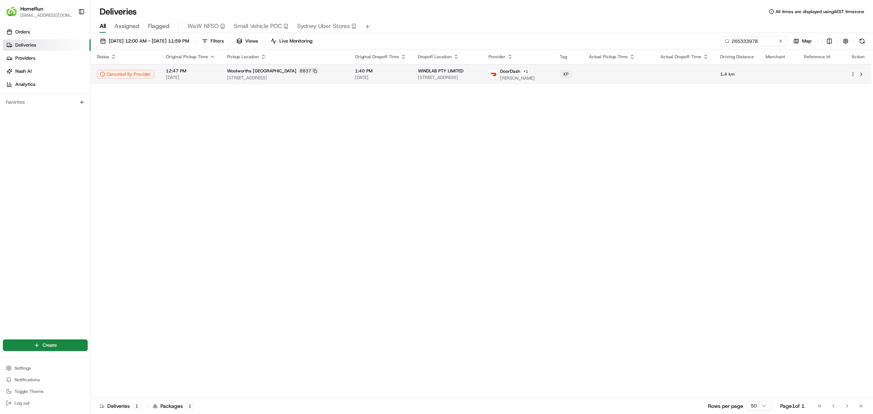
click at [310, 79] on span "[STREET_ADDRESS]" at bounding box center [285, 78] width 116 height 6
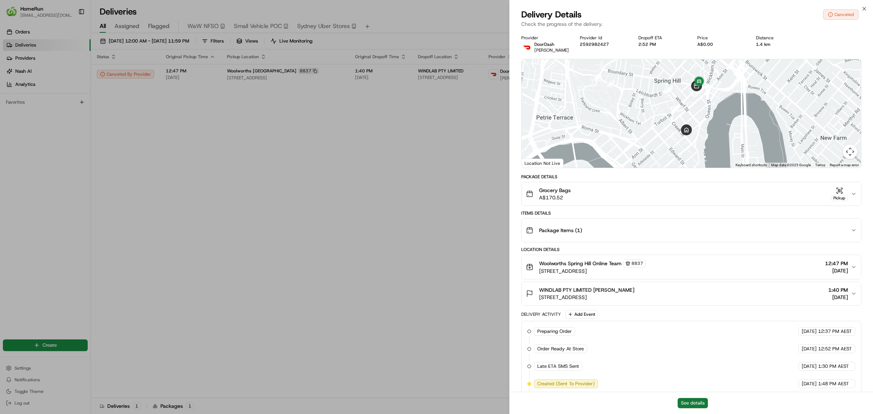
click at [691, 399] on button "See details" at bounding box center [693, 403] width 30 height 10
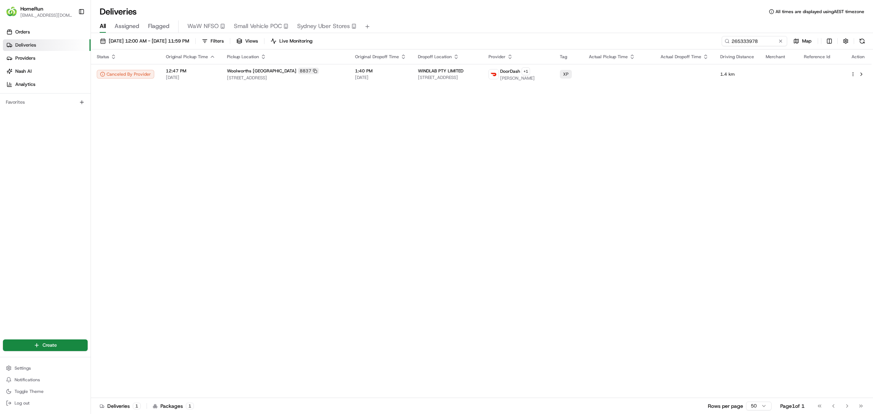
drag, startPoint x: 345, startPoint y: 221, endPoint x: 406, endPoint y: 181, distance: 73.0
drag, startPoint x: 770, startPoint y: 40, endPoint x: 595, endPoint y: 12, distance: 177.6
click at [612, 17] on div "Deliveries All times are displayed using AEST timezone All Assigned Flagged WaW…" at bounding box center [482, 207] width 782 height 414
paste input "292623"
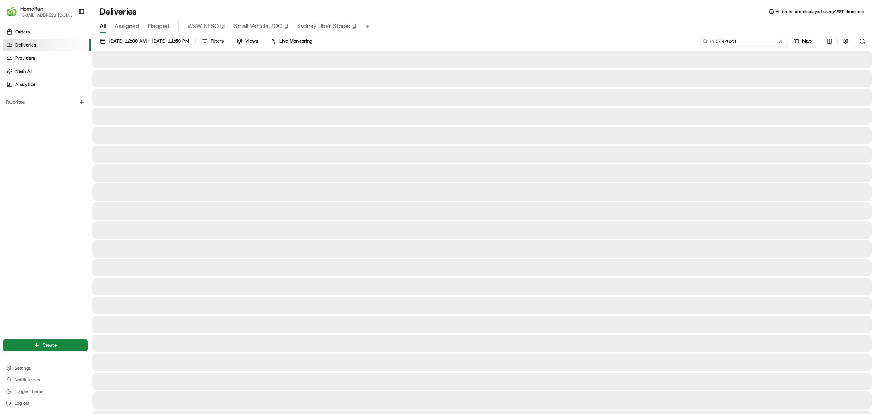
type input "265292623"
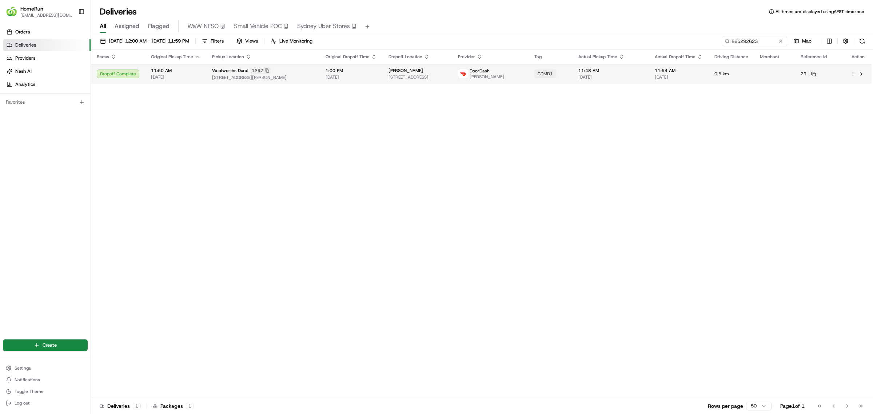
click at [298, 81] on td "Woolworths Dural 1297 2 Allen Way, Round Corner, NSW 2158, AU" at bounding box center [263, 74] width 114 height 20
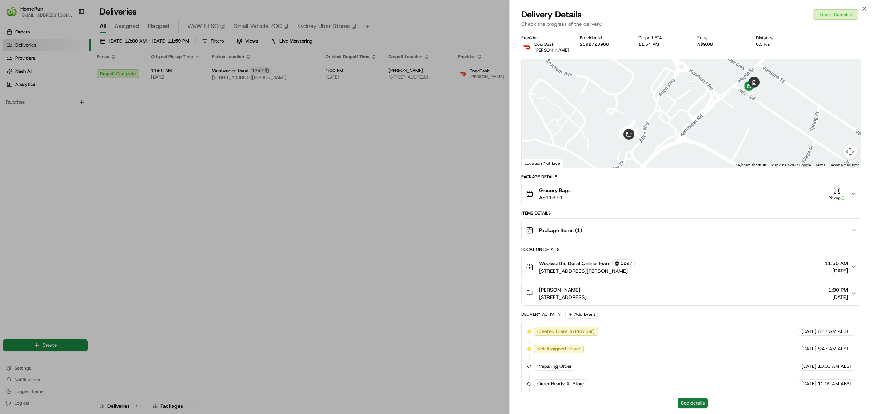
click at [701, 399] on button "See details" at bounding box center [693, 403] width 30 height 10
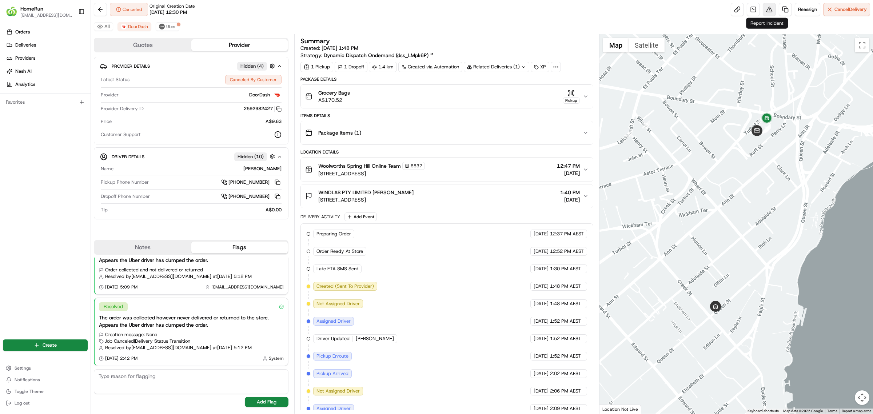
click at [765, 11] on button at bounding box center [769, 9] width 13 height 13
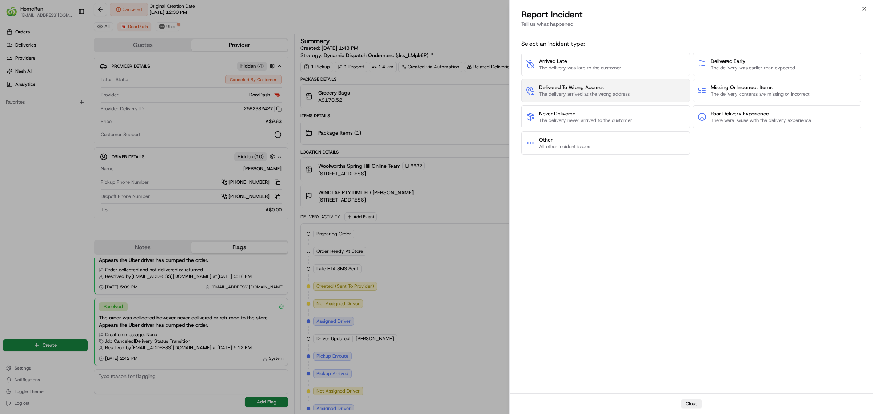
click at [602, 98] on button "Delivered To Wrong Address The delivery arrived at the wrong address" at bounding box center [605, 90] width 169 height 23
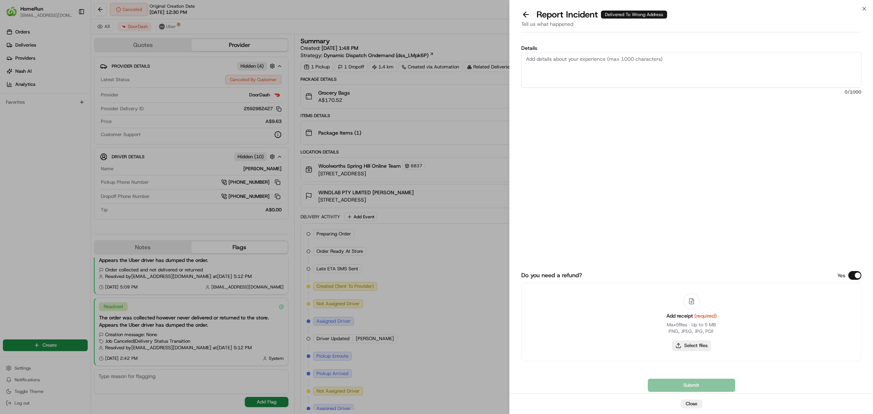
click at [679, 343] on button "Select files" at bounding box center [691, 346] width 39 height 10
type input "C:\fakepath\265333978.pdf"
click at [600, 79] on textarea "Details" at bounding box center [691, 70] width 340 height 36
paste textarea "Cancelled by uber- order not returned to store"
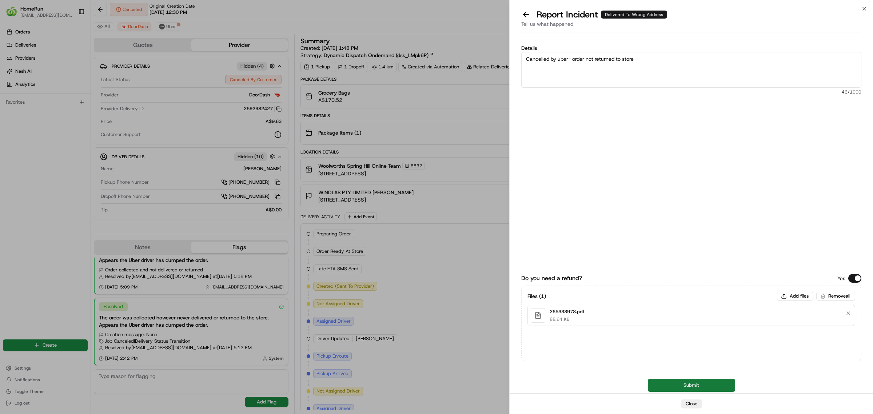
type textarea "Cancelled by uber- order not returned to store"
click at [667, 387] on button "Submit" at bounding box center [691, 385] width 87 height 13
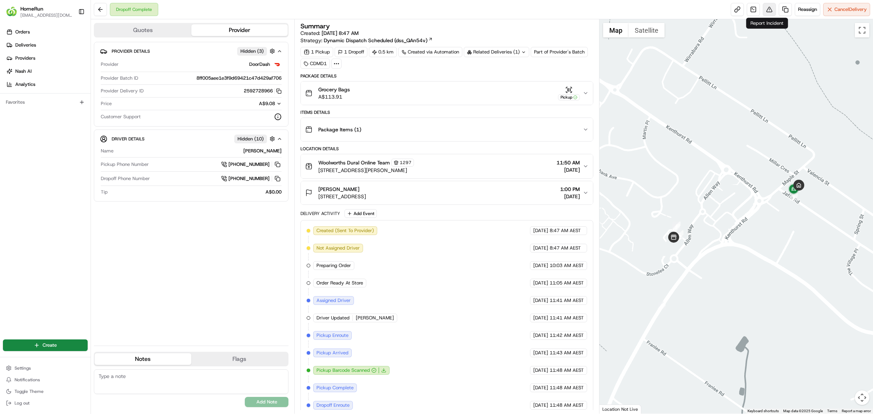
click at [769, 11] on button at bounding box center [769, 9] width 13 height 13
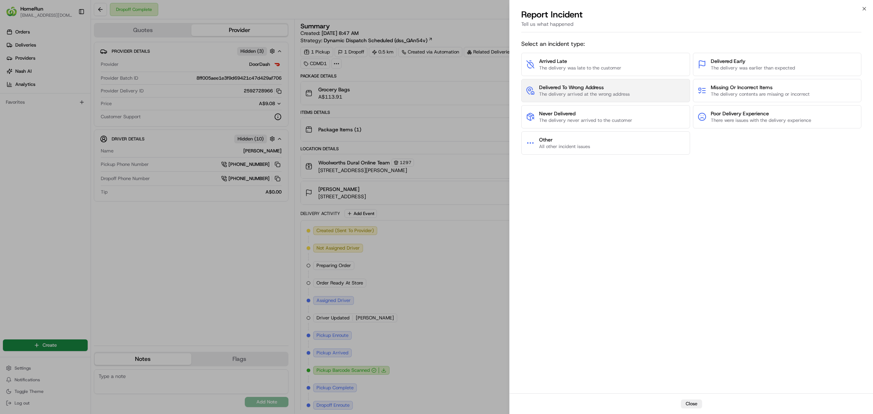
click at [586, 91] on span "The delivery arrived at the wrong address" at bounding box center [584, 94] width 91 height 7
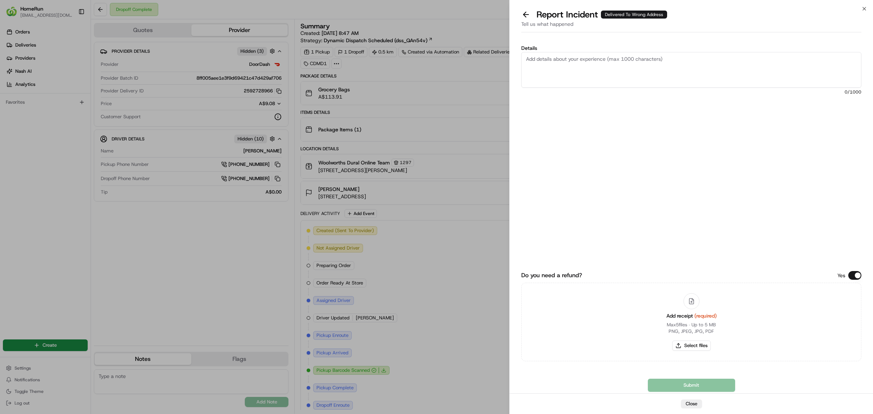
click at [698, 351] on div "Add receipt (required) Max 5 files ∙ Up to 5 MB PNG, JPEG, JPG, PDF Select files" at bounding box center [692, 322] width 62 height 66
click at [694, 344] on button "Select files" at bounding box center [691, 346] width 39 height 10
type input "C:\fakepath\265292623.pdf"
click at [590, 75] on textarea "Details" at bounding box center [691, 70] width 340 height 36
paste textarea "Bundled order- Incorrect bags provided"
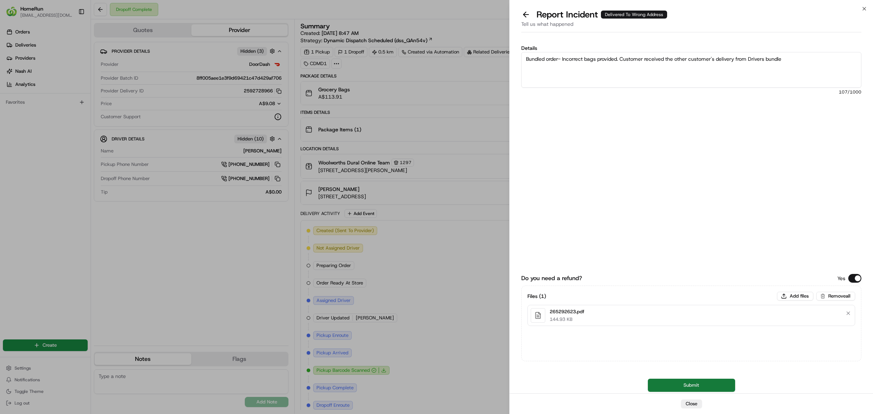
type textarea "Bundled order- Incorrect bags provided. Customer received the other customer's …"
click at [721, 379] on button "Submit" at bounding box center [691, 385] width 87 height 13
